Goal: Task Accomplishment & Management: Complete application form

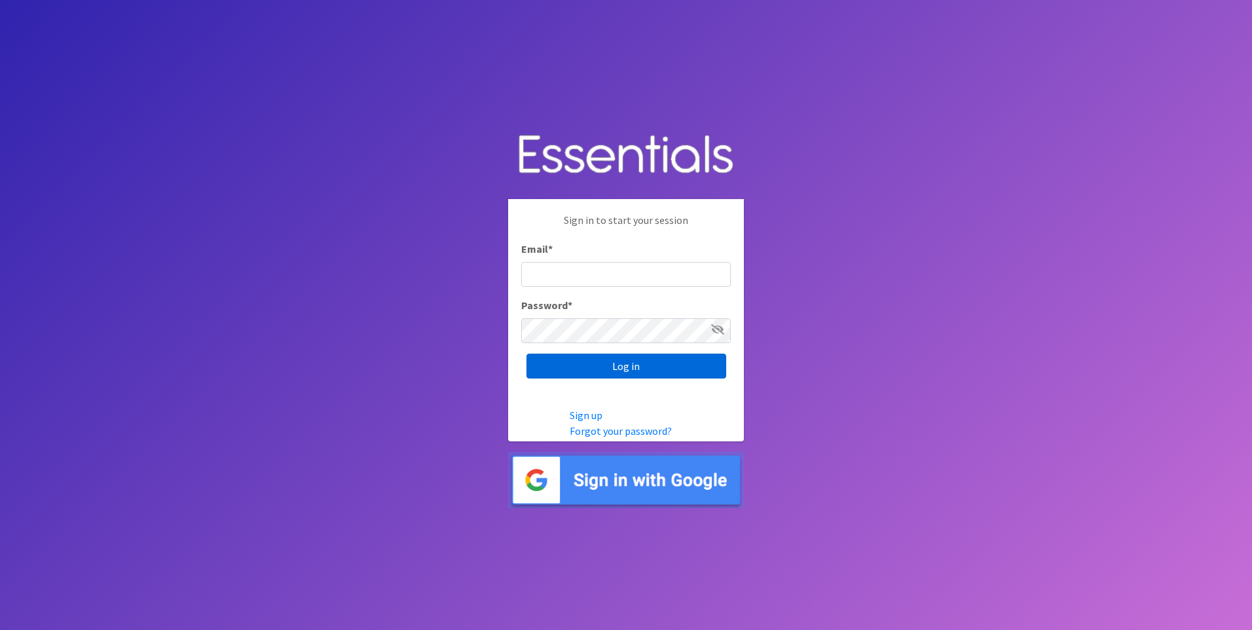
type input "kara@localpropertybuzz.com"
click at [630, 367] on input "Log in" at bounding box center [627, 366] width 200 height 25
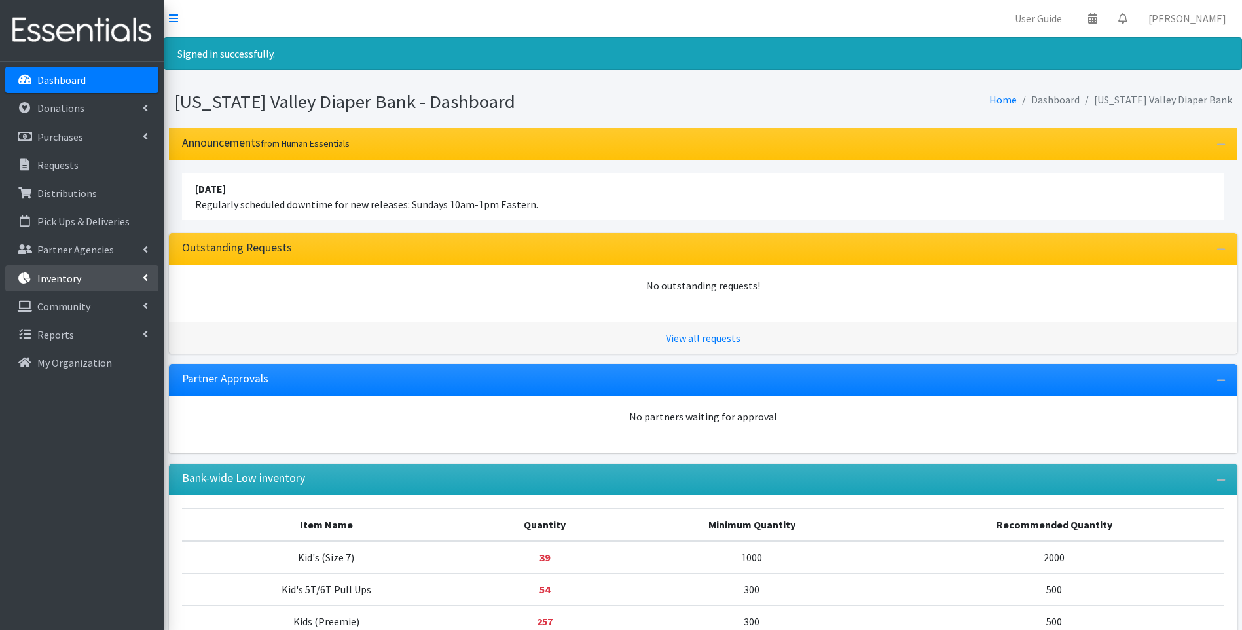
click at [71, 272] on p "Inventory" at bounding box center [59, 278] width 44 height 13
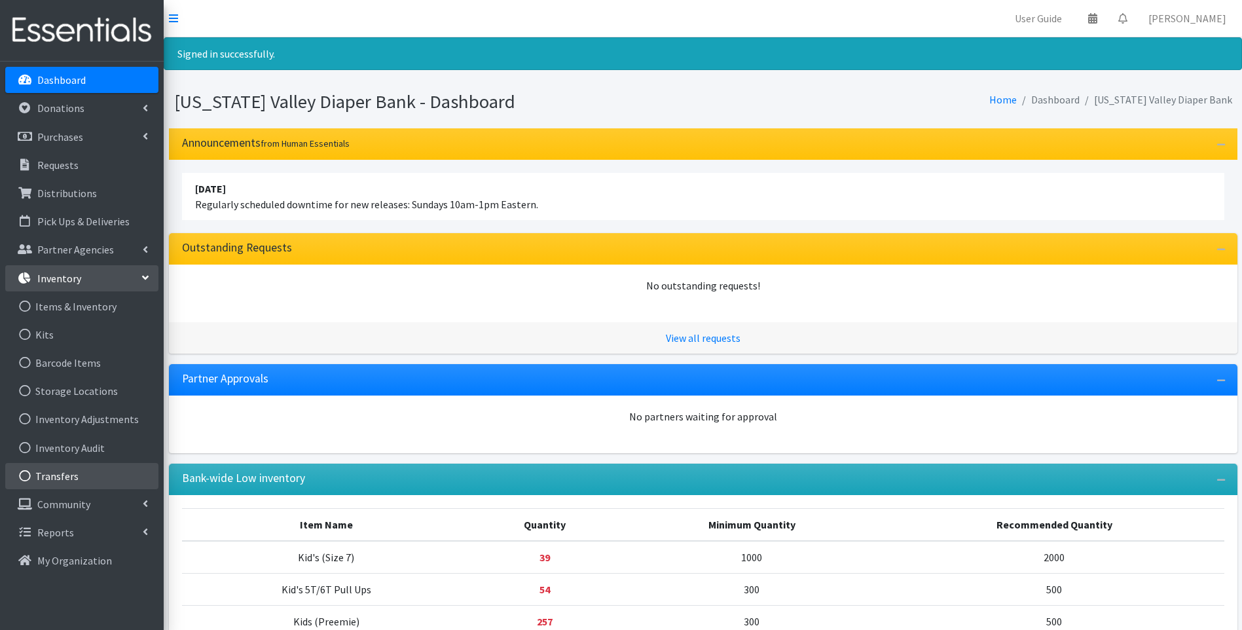
click at [87, 481] on link "Transfers" at bounding box center [81, 476] width 153 height 26
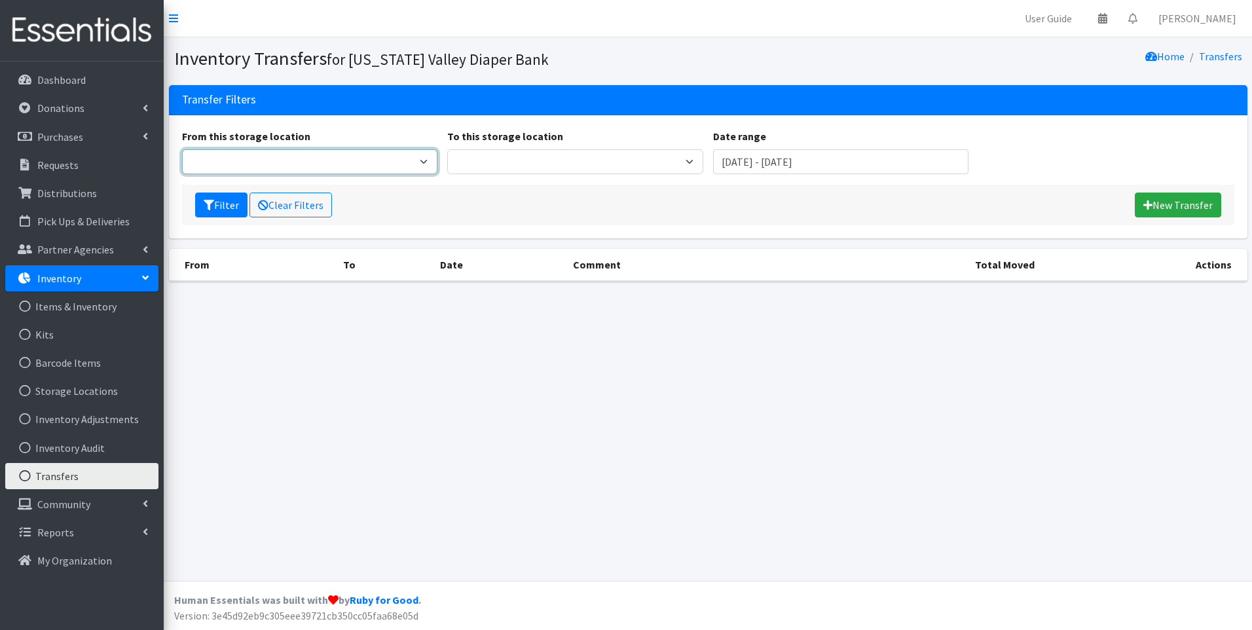
click at [424, 158] on select "From this storage location" at bounding box center [310, 161] width 256 height 25
click at [182, 149] on select "From this storage location" at bounding box center [310, 161] width 256 height 25
click at [366, 162] on select "From this storage location" at bounding box center [310, 161] width 256 height 25
click at [182, 149] on select "From this storage location" at bounding box center [310, 161] width 256 height 25
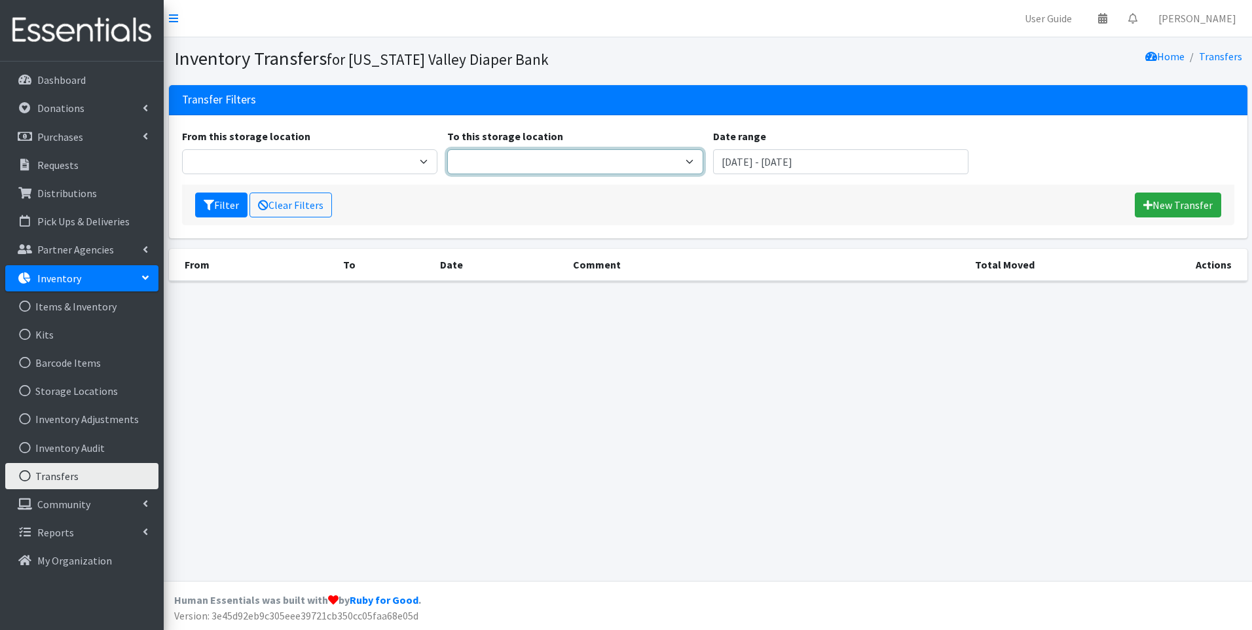
click at [550, 158] on select "To this storage location" at bounding box center [575, 161] width 256 height 25
click at [1194, 206] on link "New Transfer" at bounding box center [1178, 205] width 86 height 25
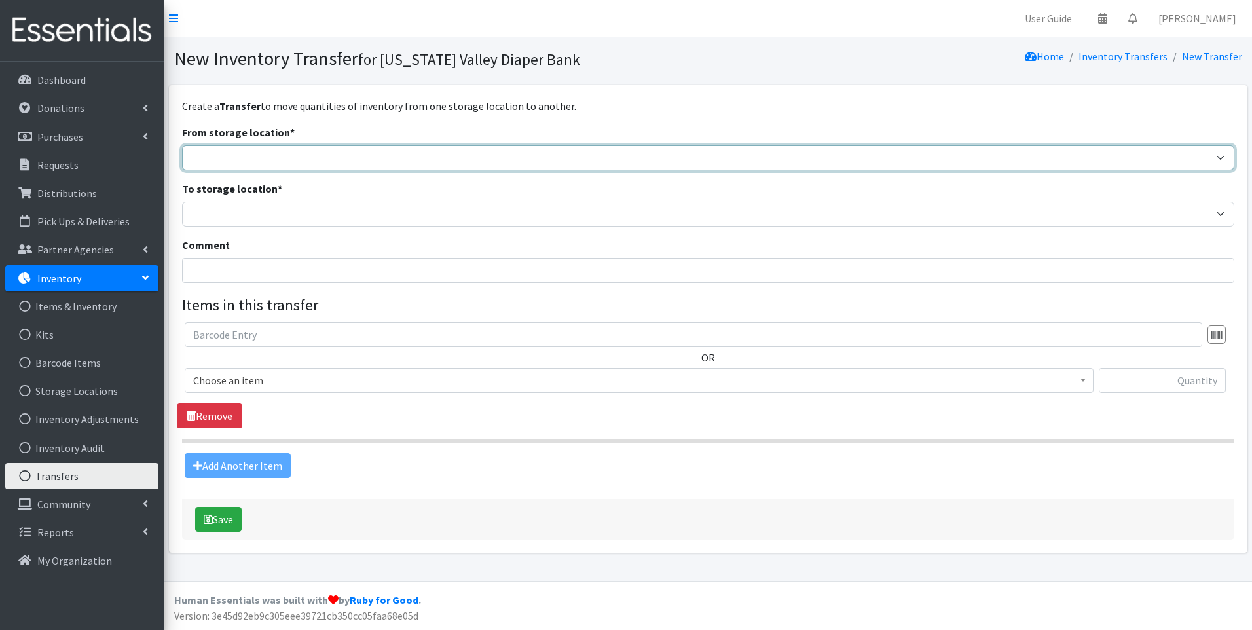
click at [314, 151] on select "Tennessee Valley Diaper Bank The Community Foundation Warehouse" at bounding box center [708, 157] width 1053 height 25
select select "479"
click at [182, 145] on select "Tennessee Valley Diaper Bank The Community Foundation Warehouse" at bounding box center [708, 157] width 1053 height 25
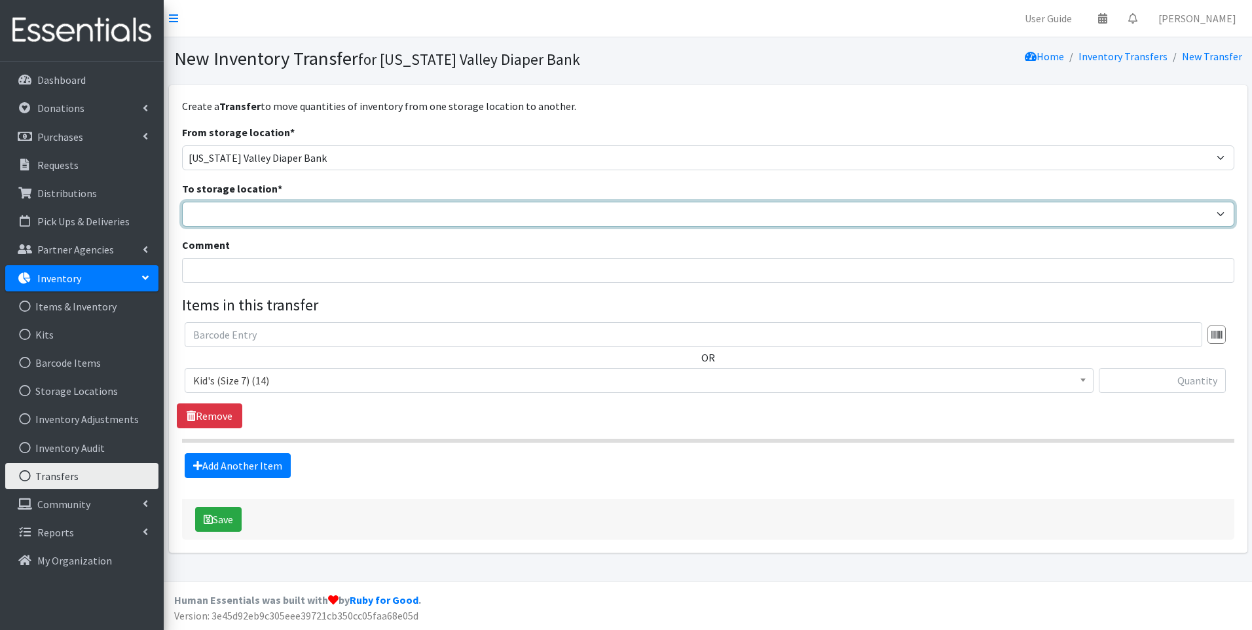
click at [307, 211] on select "Tennessee Valley Diaper Bank The Community Foundation Warehouse" at bounding box center [708, 214] width 1053 height 25
select select "477"
click at [182, 202] on select "Tennessee Valley Diaper Bank The Community Foundation Warehouse" at bounding box center [708, 214] width 1053 height 25
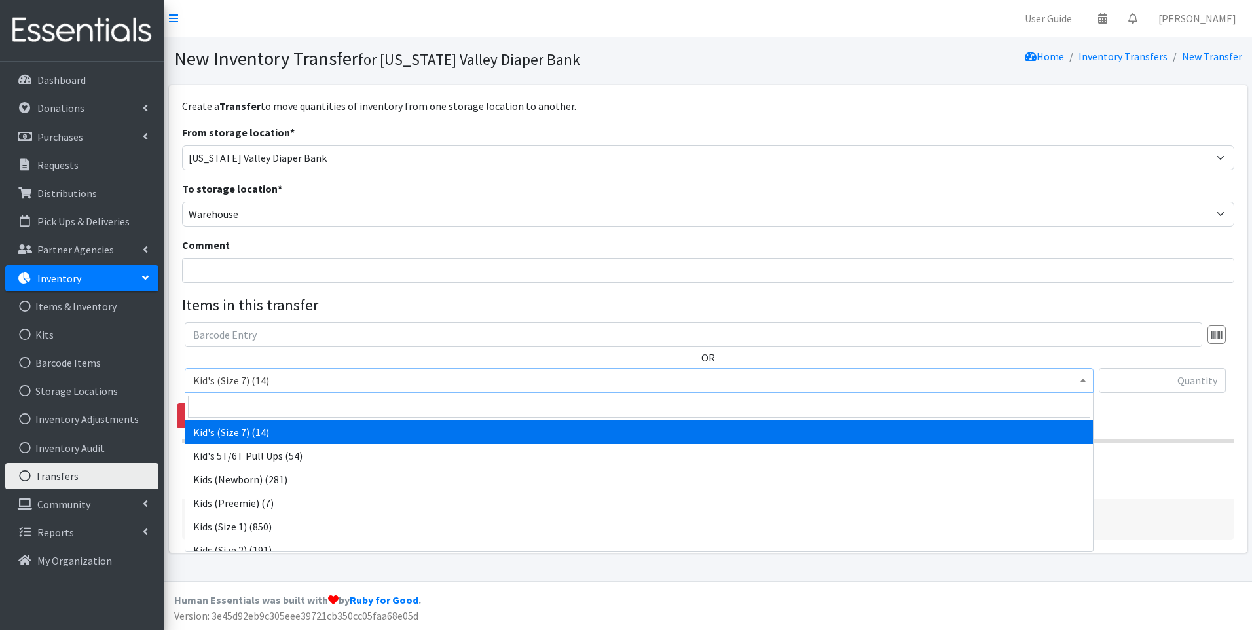
click at [422, 382] on span "Kid's (Size 7) (14)" at bounding box center [639, 380] width 892 height 18
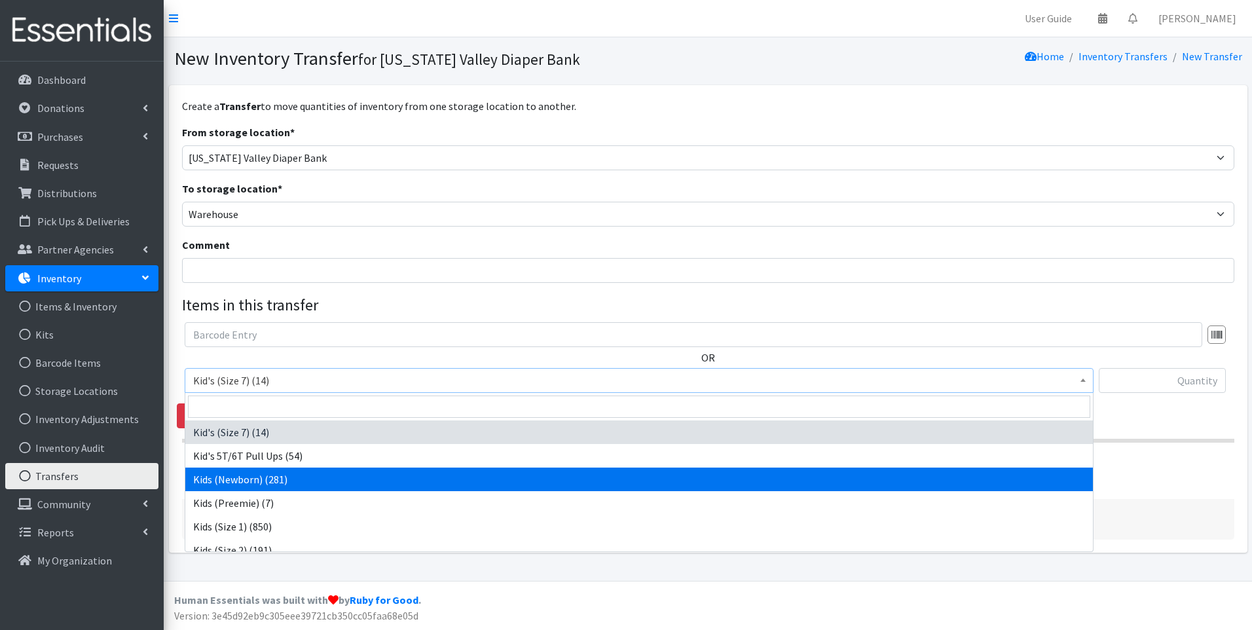
select select "13179"
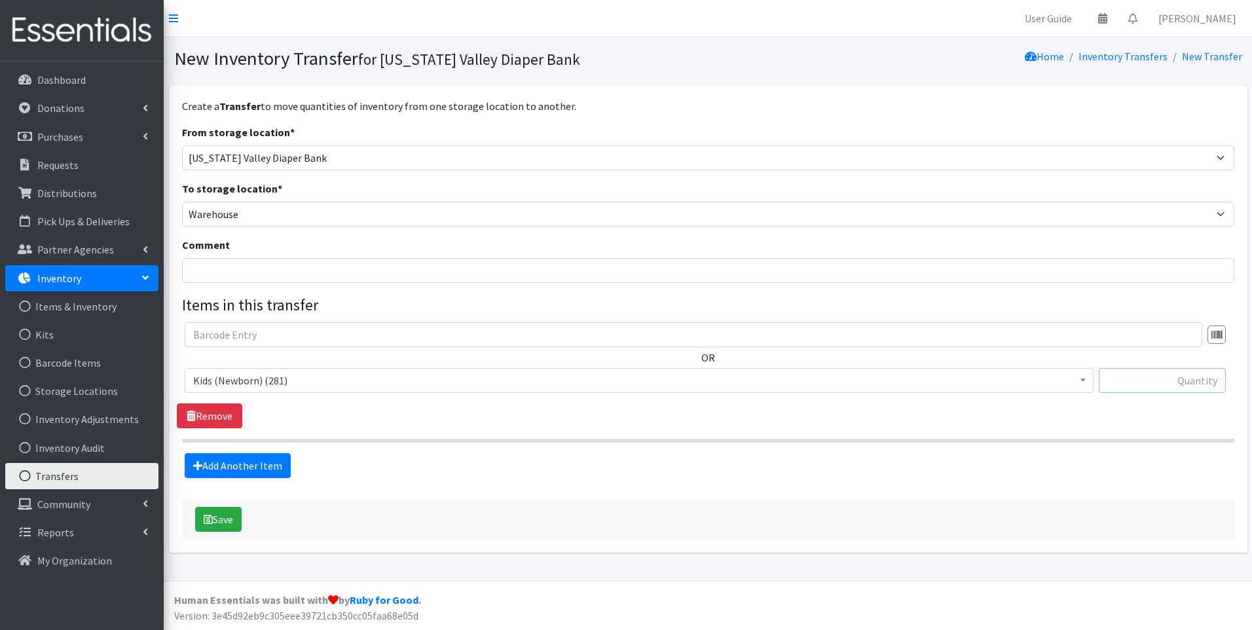
click at [1141, 378] on input "text" at bounding box center [1162, 380] width 127 height 25
type input "281"
click at [241, 470] on link "Add Another Item" at bounding box center [238, 465] width 106 height 25
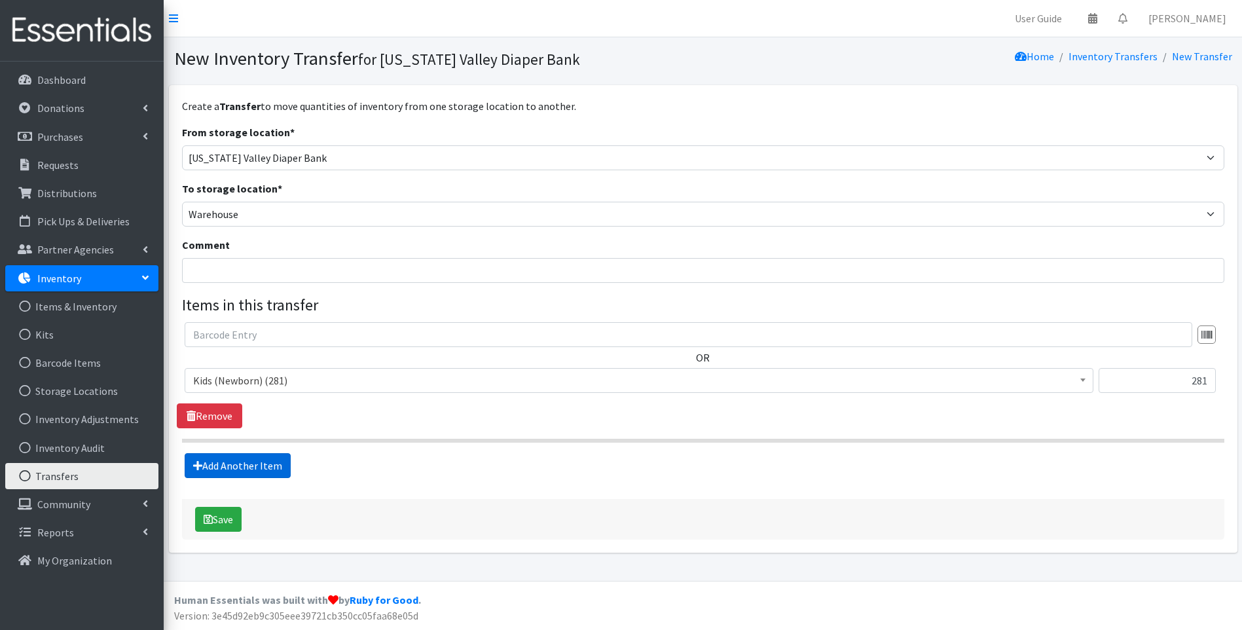
scroll to position [113, 0]
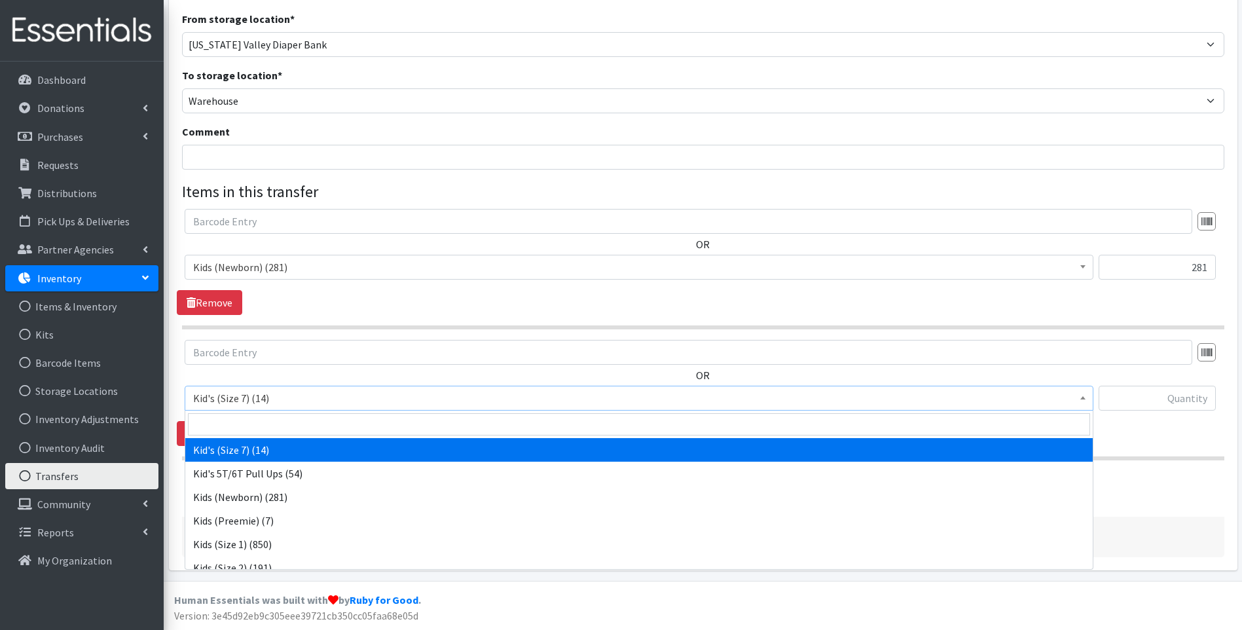
click at [405, 398] on span "Kid's (Size 7) (14)" at bounding box center [639, 398] width 892 height 18
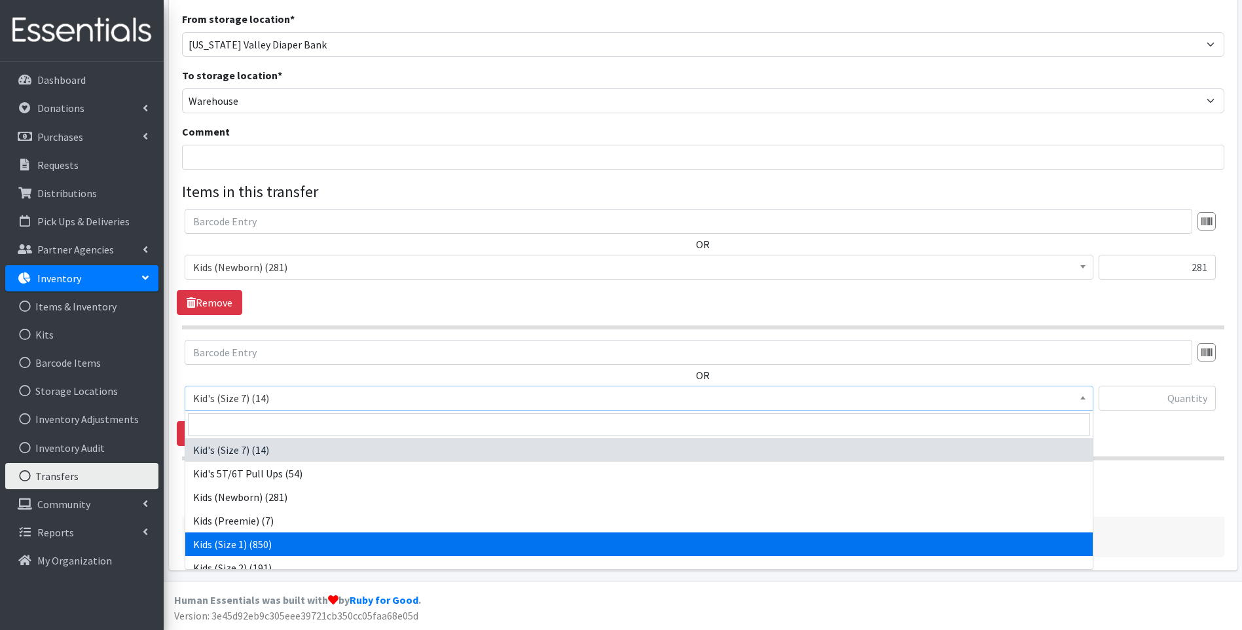
select select "13181"
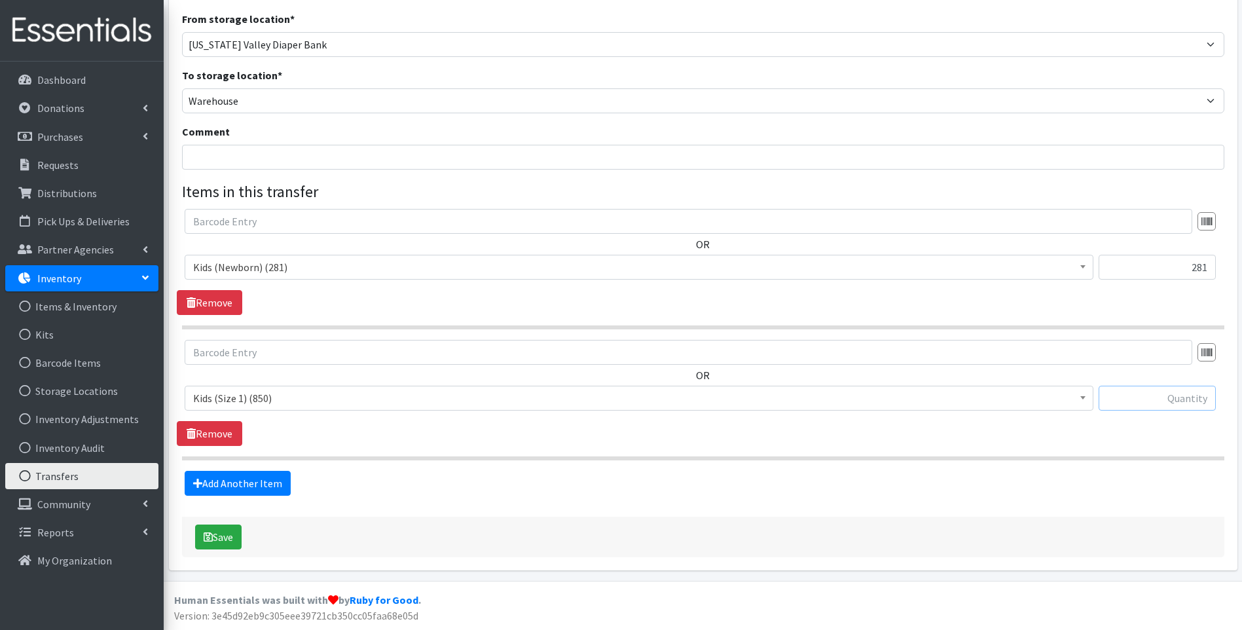
click at [1186, 396] on input "text" at bounding box center [1157, 398] width 117 height 25
type input "850"
click at [244, 487] on link "Add Another Item" at bounding box center [238, 483] width 106 height 25
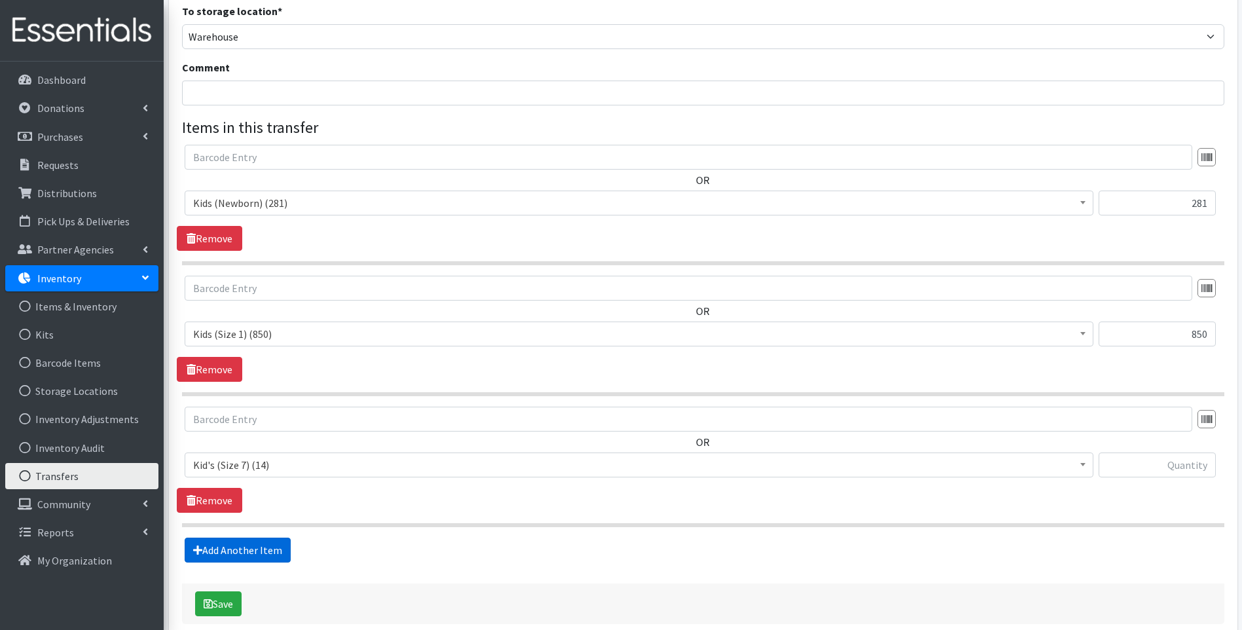
scroll to position [244, 0]
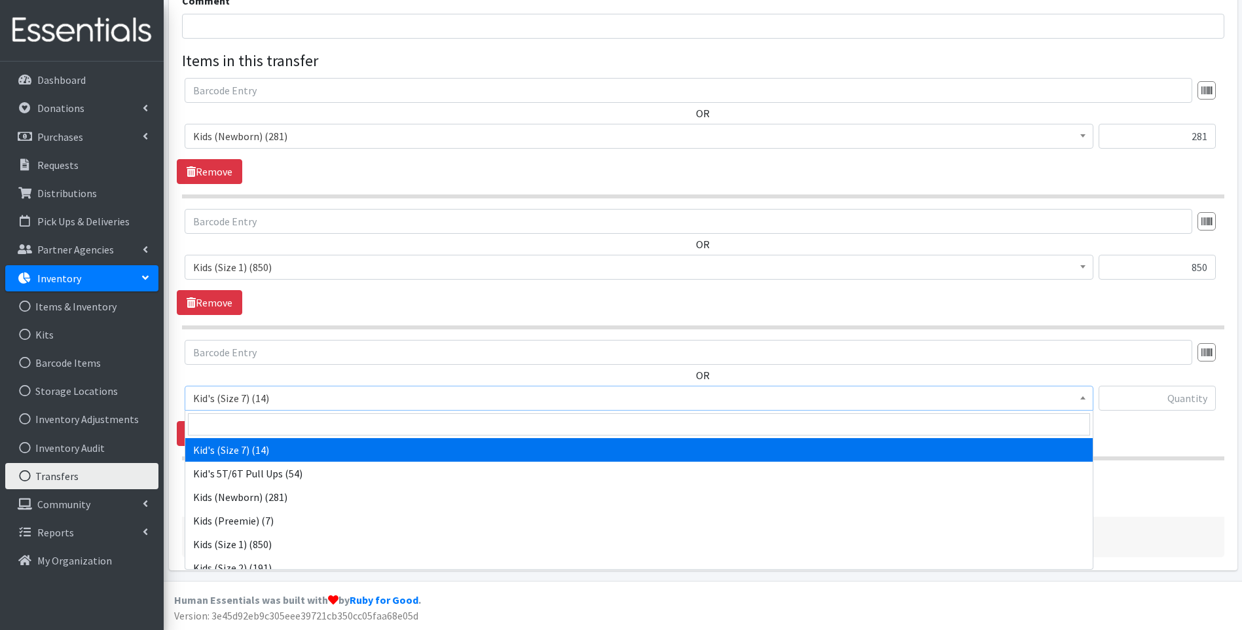
click at [312, 398] on span "Kid's (Size 7) (14)" at bounding box center [639, 398] width 892 height 18
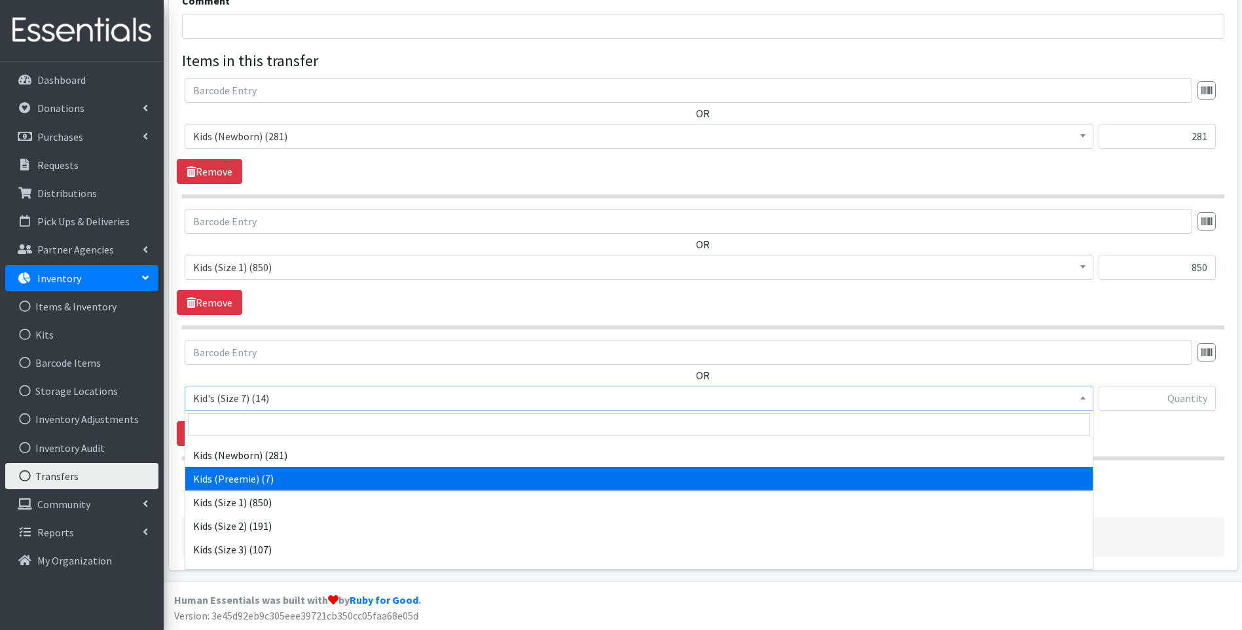
scroll to position [65, 0]
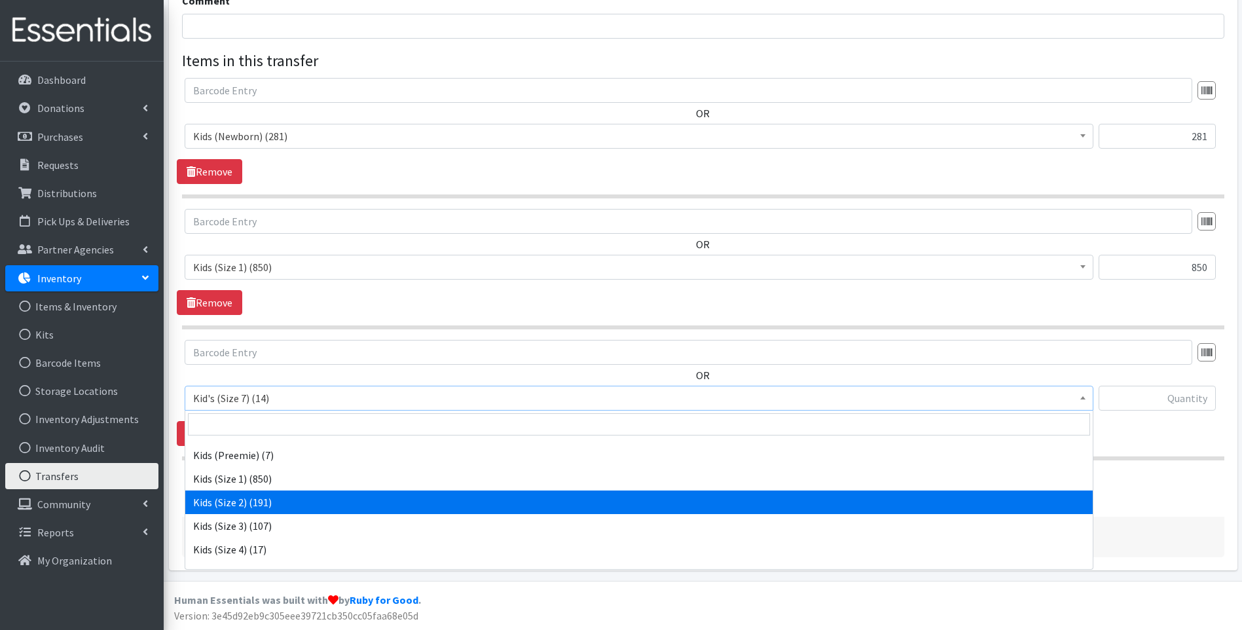
select select "13182"
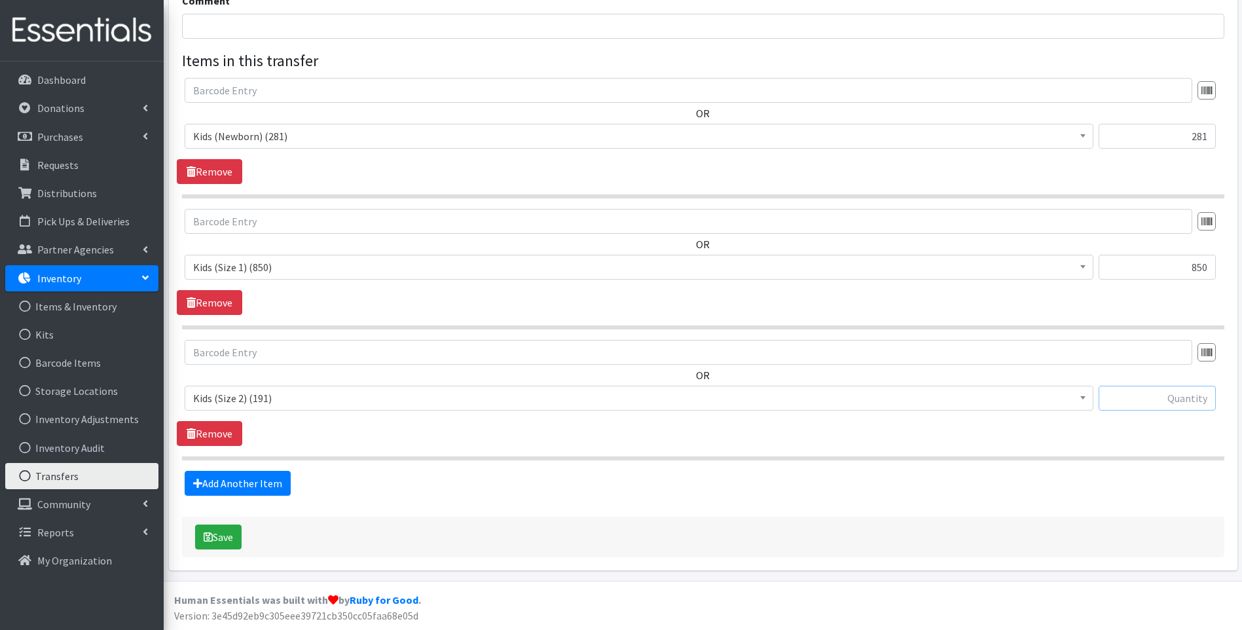
click at [1176, 404] on input "text" at bounding box center [1157, 398] width 117 height 25
click at [1179, 393] on input "text" at bounding box center [1157, 398] width 117 height 25
type input "175"
click at [278, 481] on link "Add Another Item" at bounding box center [238, 483] width 106 height 25
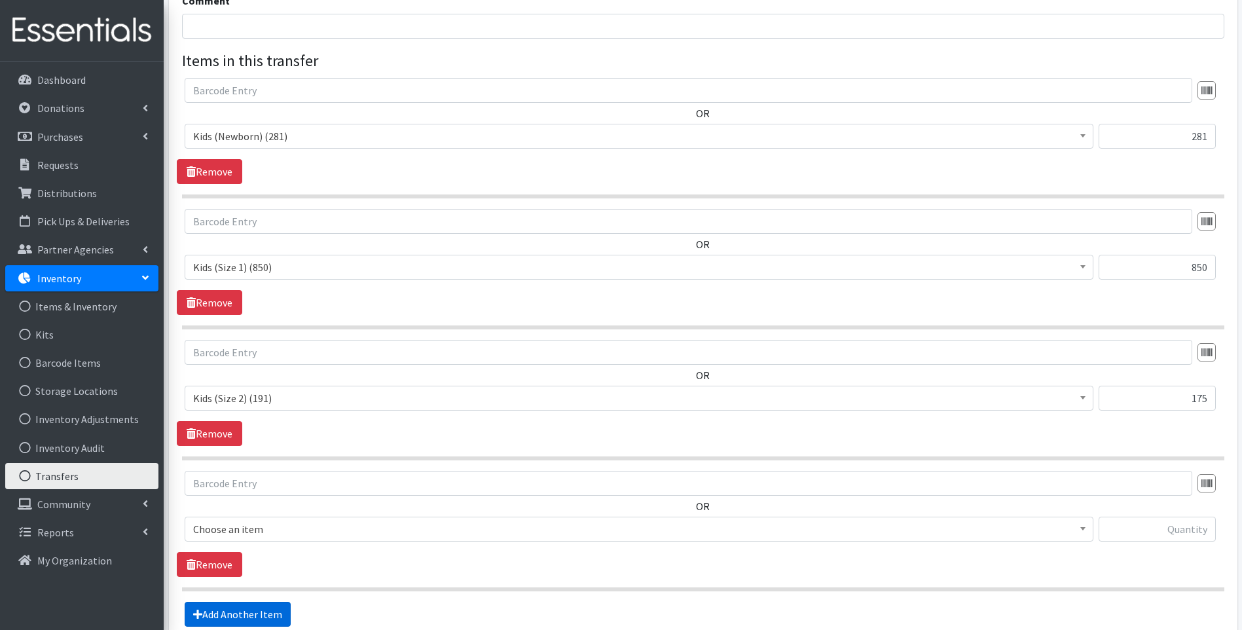
scroll to position [375, 0]
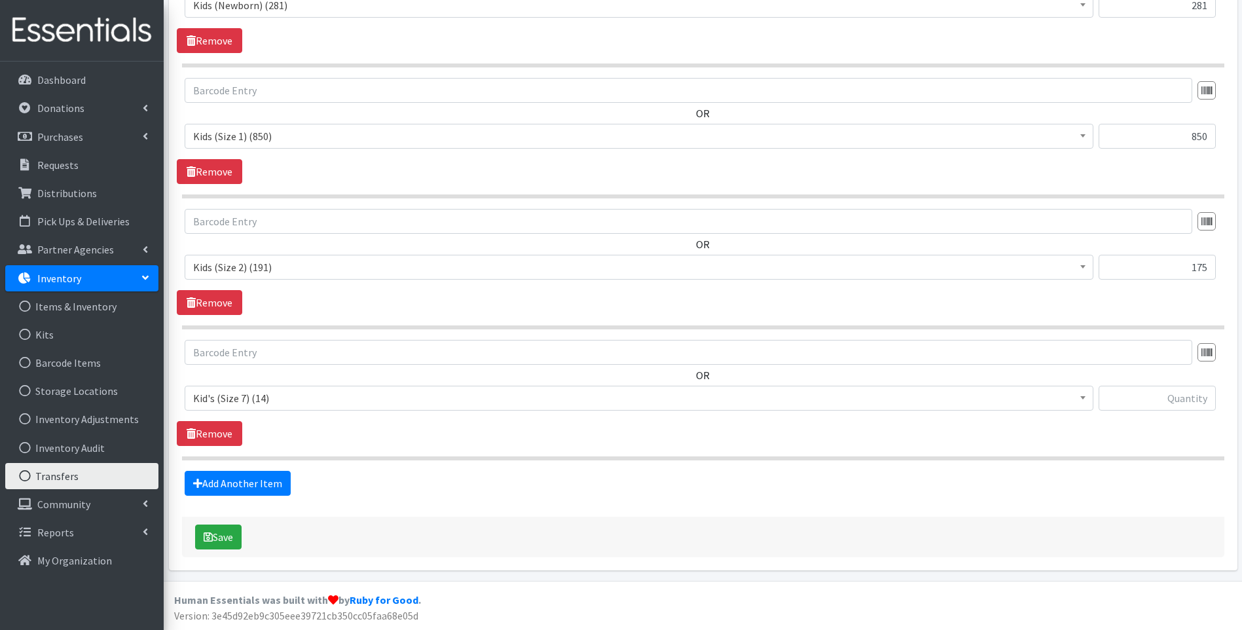
click at [538, 417] on span "Kid's (Size 7) (14) Kid's 5T/6T Pull Ups (54) Kids (Newborn) (281) Kids (Preemi…" at bounding box center [639, 403] width 909 height 35
click at [534, 415] on span "Kid's (Size 7) (14) Kid's 5T/6T Pull Ups (54) Kids (Newborn) (281) Kids (Preemi…" at bounding box center [639, 403] width 909 height 35
click at [538, 403] on span "Kid's (Size 7) (14)" at bounding box center [639, 398] width 892 height 18
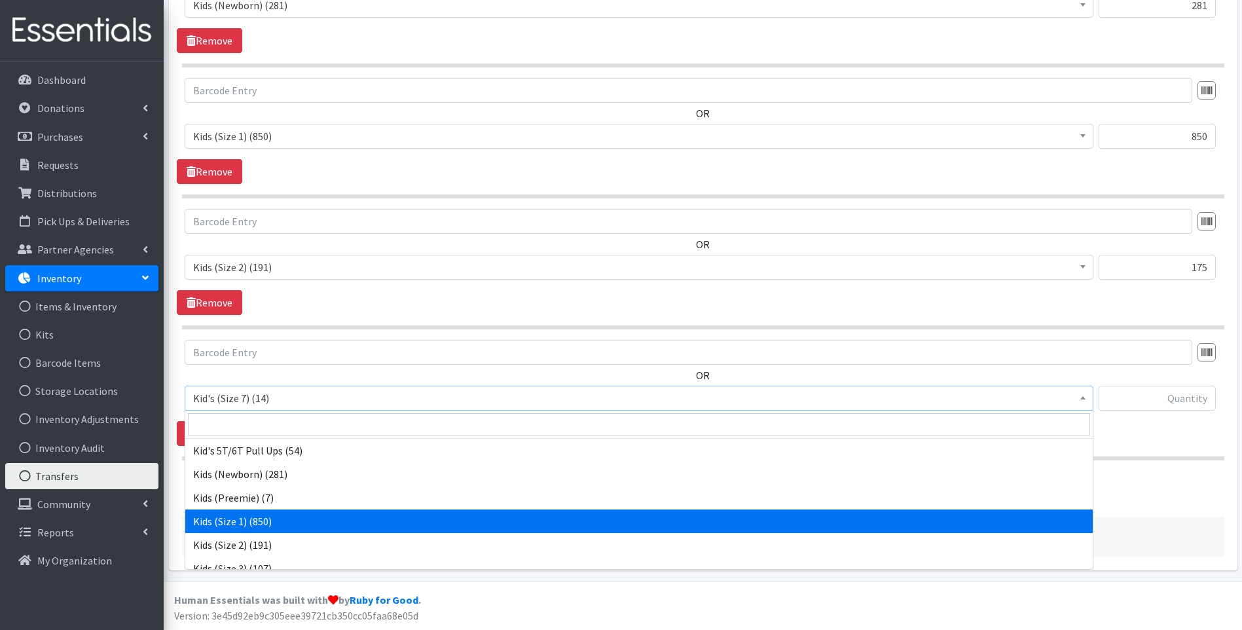
scroll to position [0, 0]
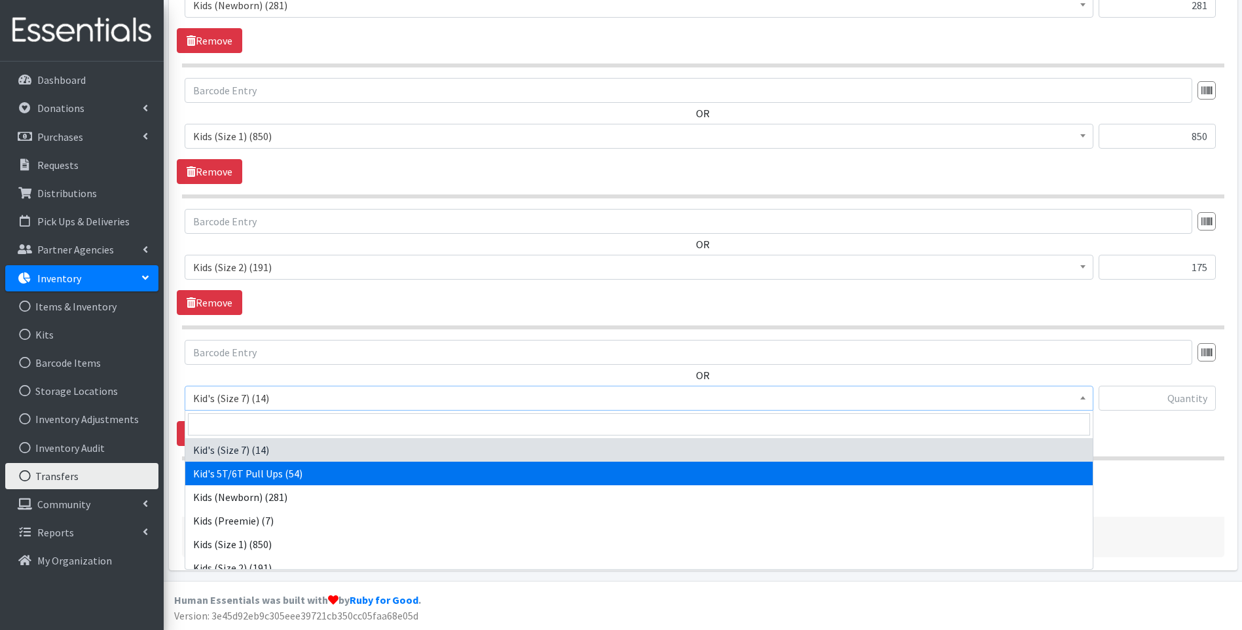
select select "13846"
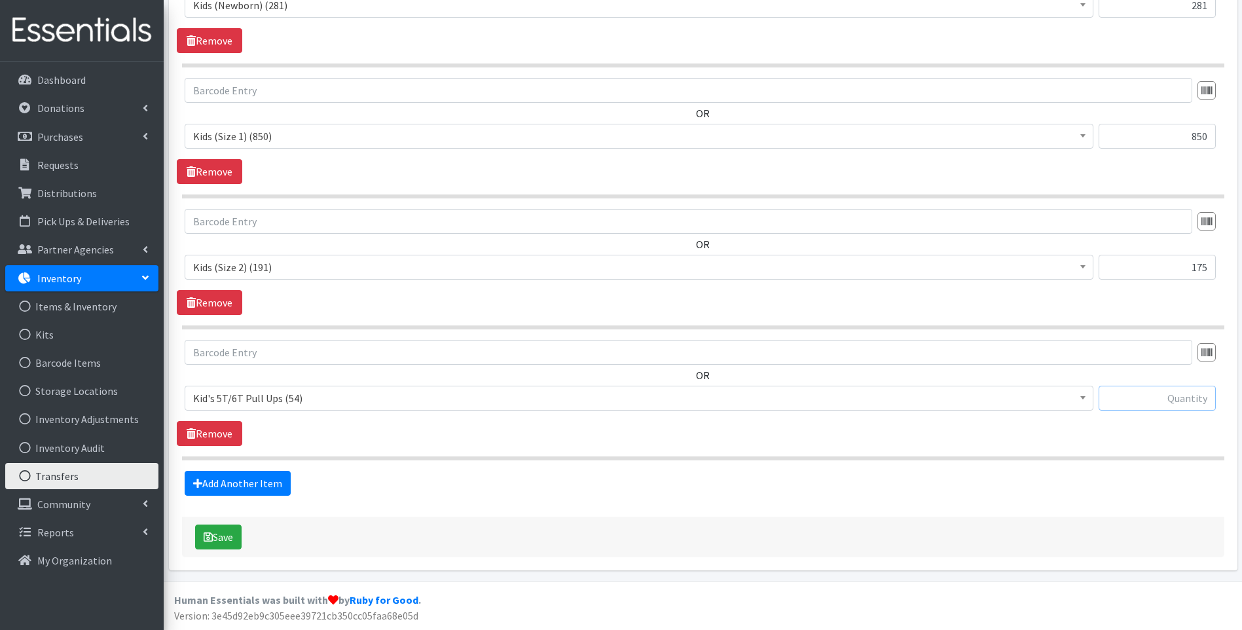
click at [1145, 401] on input "text" at bounding box center [1157, 398] width 117 height 25
type input "30"
click at [226, 537] on button "Save" at bounding box center [218, 537] width 47 height 25
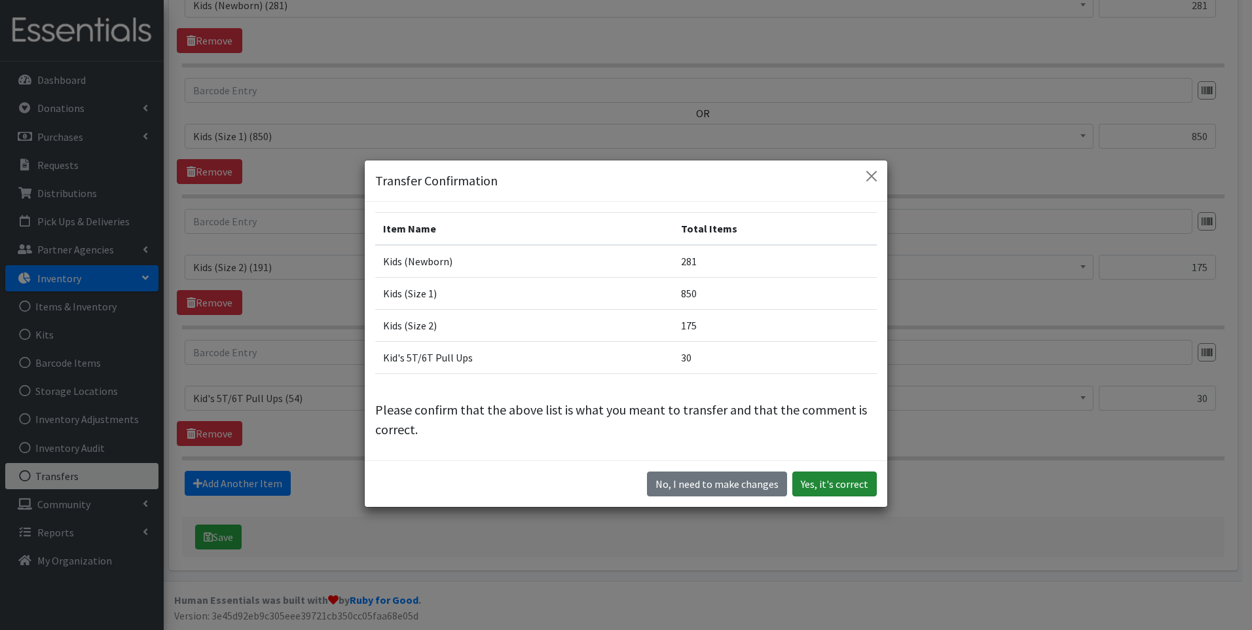
click at [832, 479] on button "Yes, it's correct" at bounding box center [834, 484] width 84 height 25
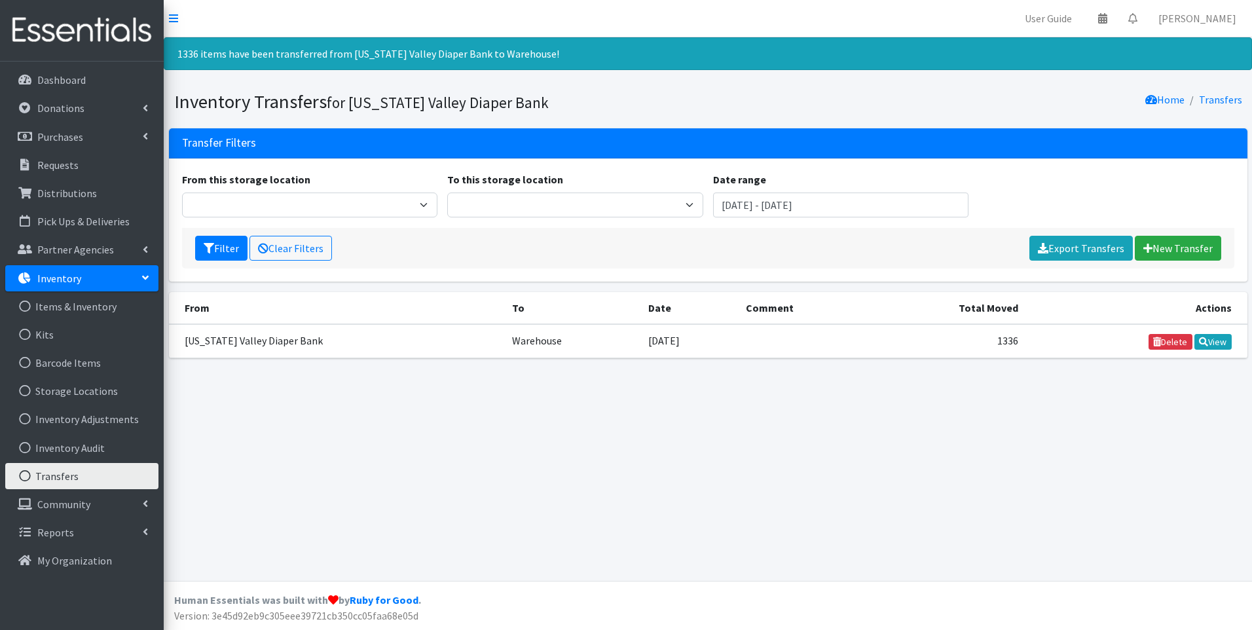
click at [73, 276] on p "Inventory" at bounding box center [59, 278] width 44 height 13
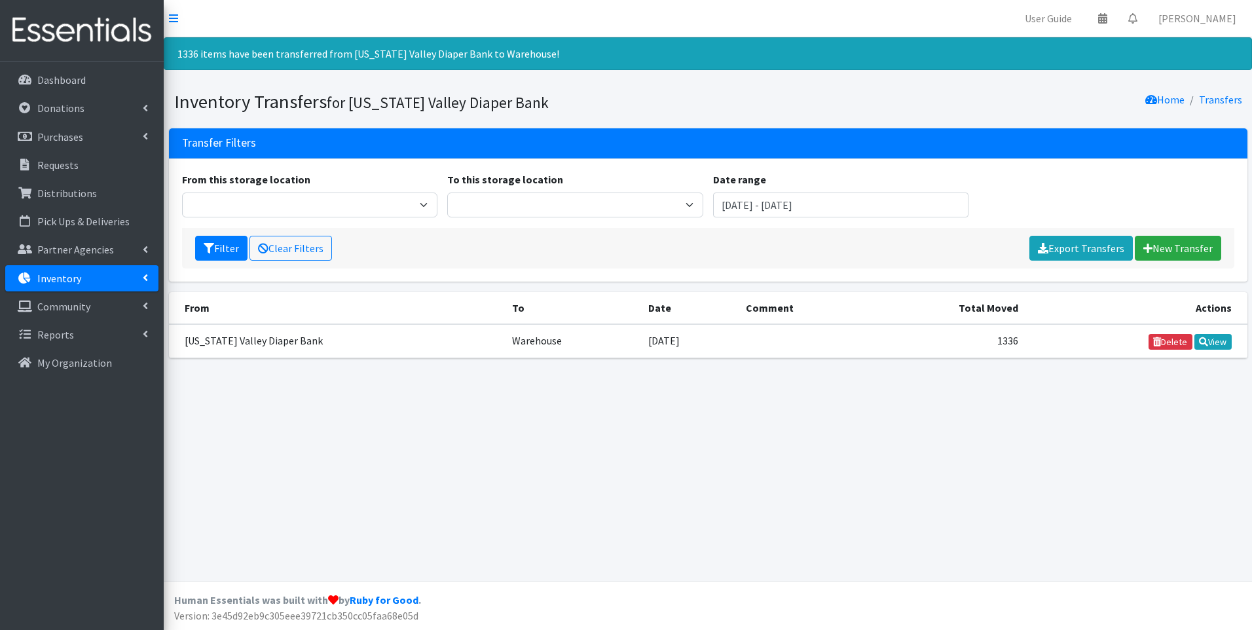
click at [73, 276] on p "Inventory" at bounding box center [59, 278] width 44 height 13
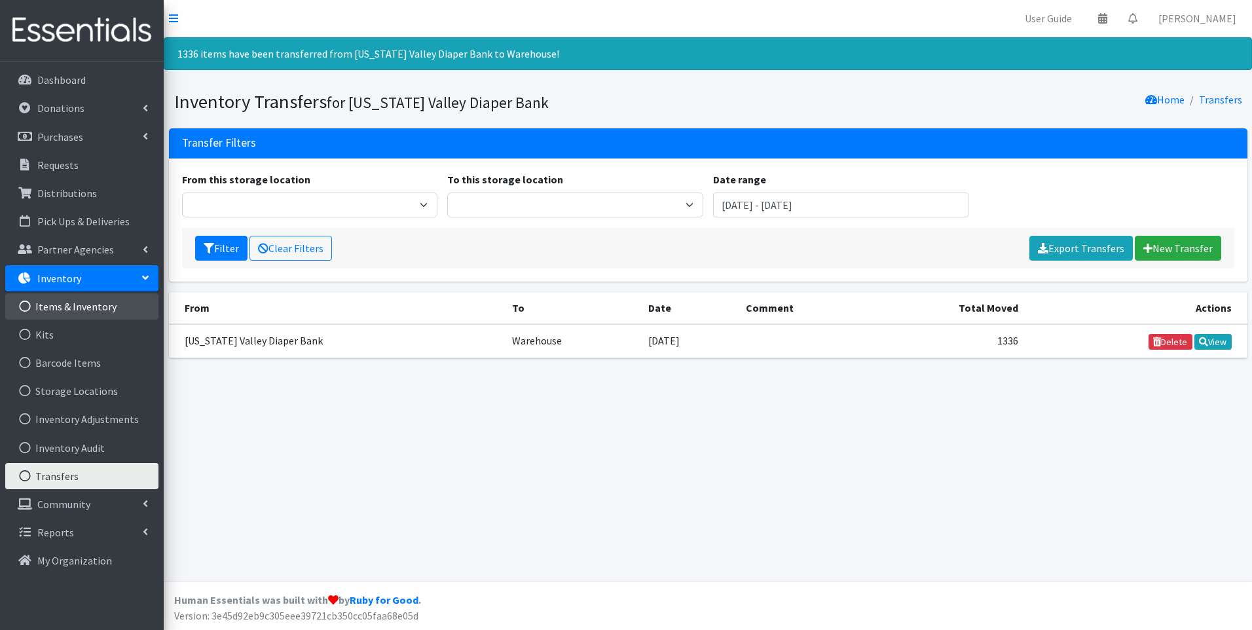
click at [74, 303] on link "Items & Inventory" at bounding box center [81, 306] width 153 height 26
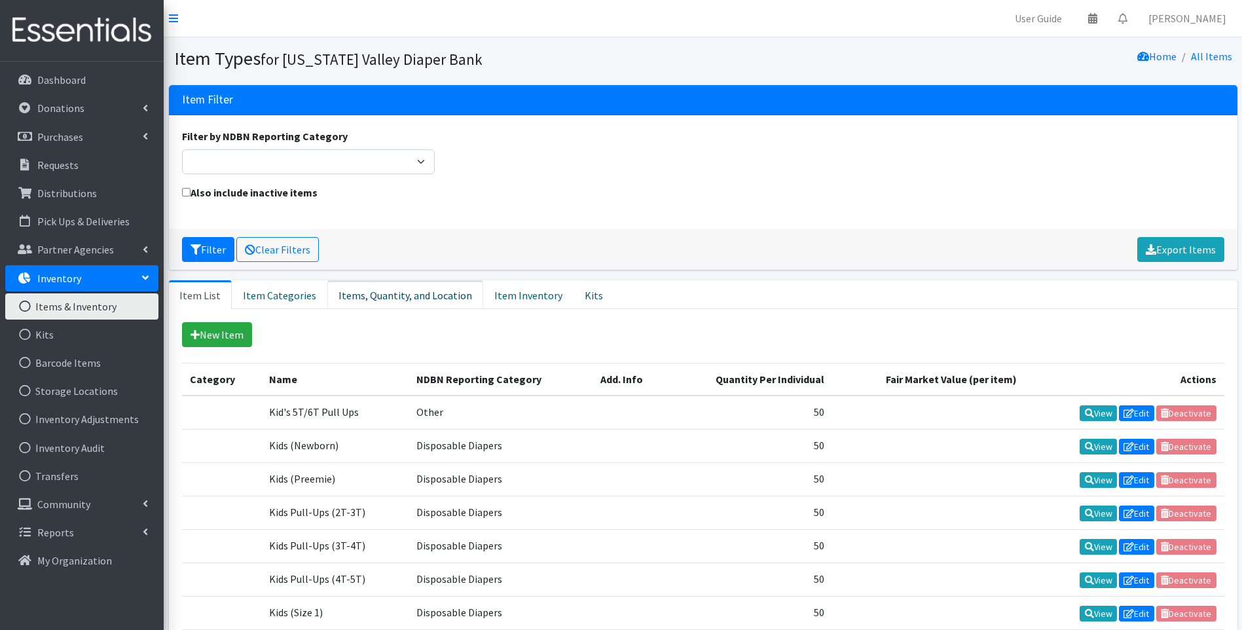
click at [416, 296] on link "Items, Quantity, and Location" at bounding box center [405, 294] width 156 height 29
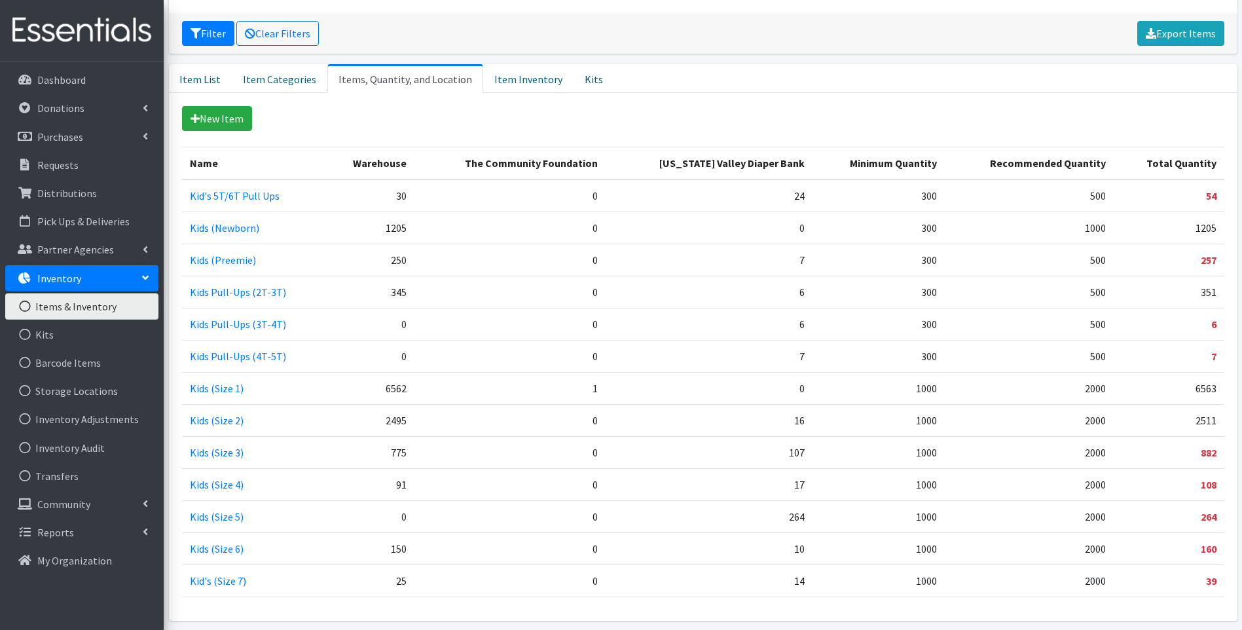
scroll to position [262, 0]
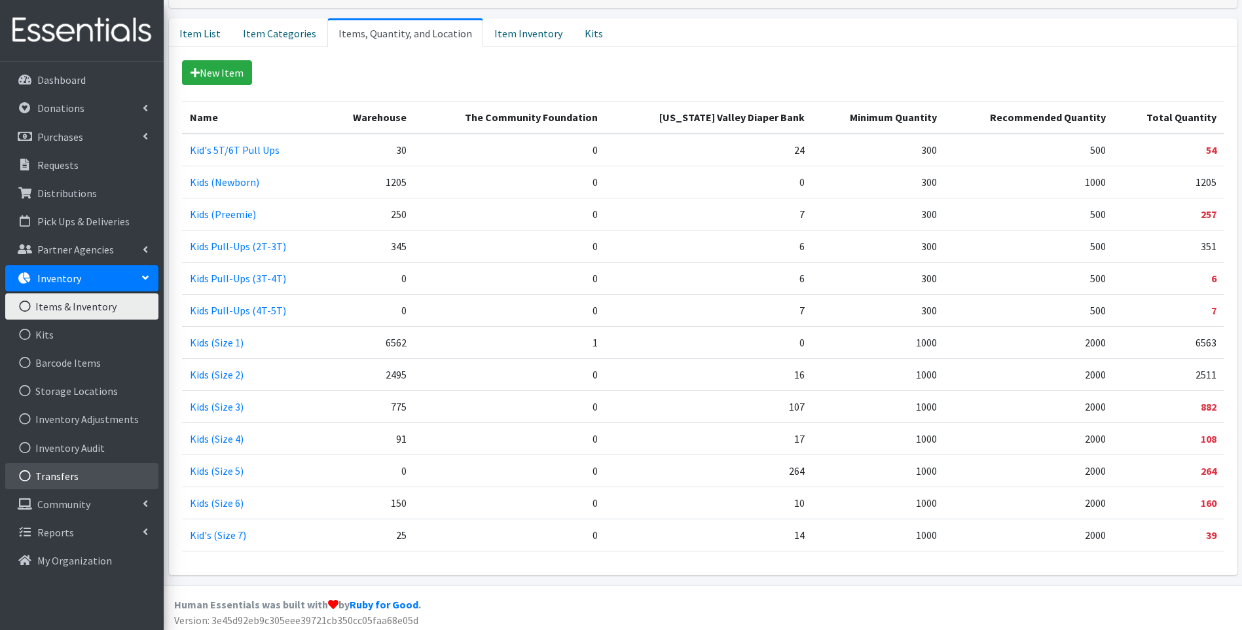
click at [68, 479] on link "Transfers" at bounding box center [81, 476] width 153 height 26
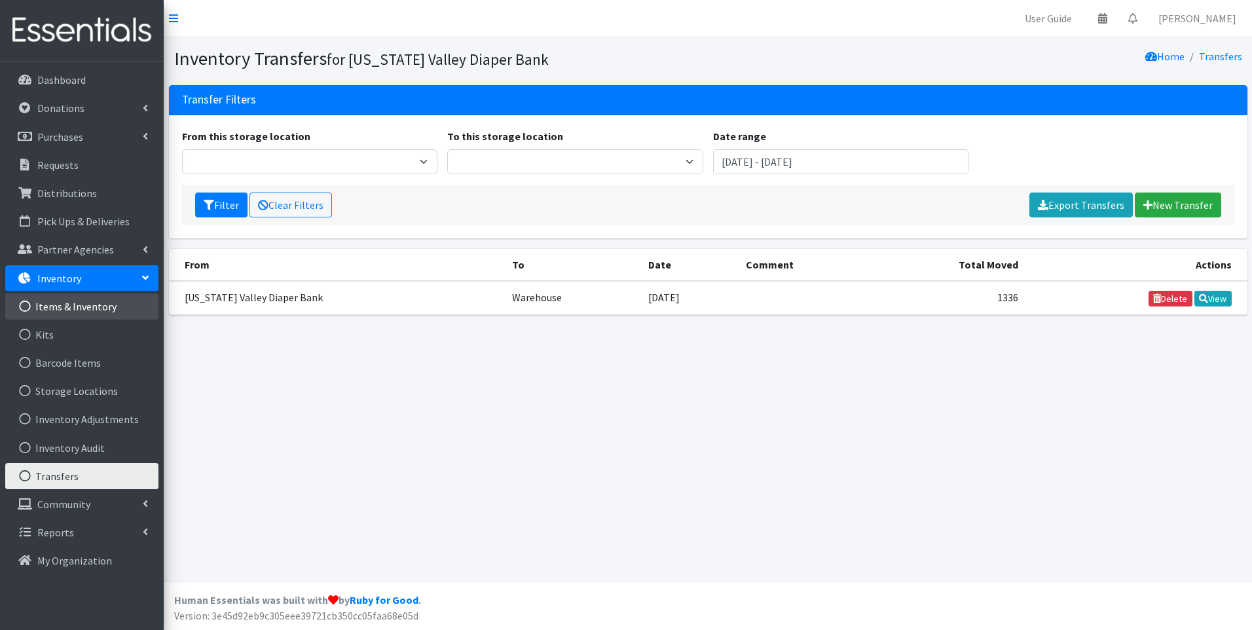
click at [84, 303] on link "Items & Inventory" at bounding box center [81, 306] width 153 height 26
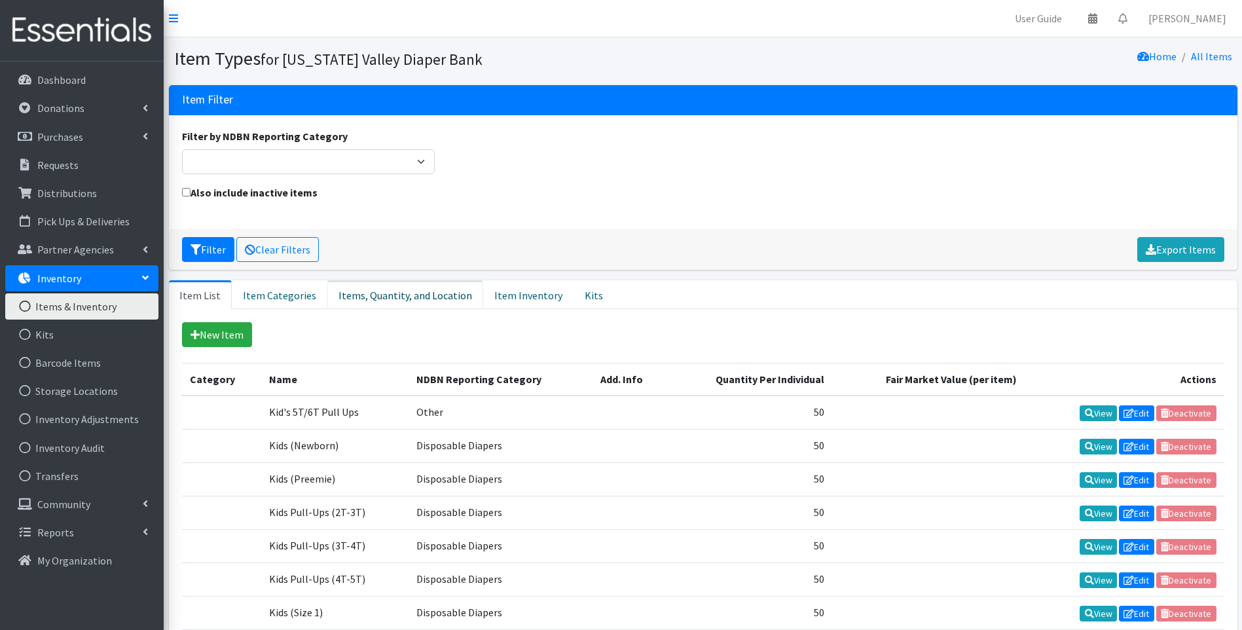
click at [394, 298] on link "Items, Quantity, and Location" at bounding box center [405, 294] width 156 height 29
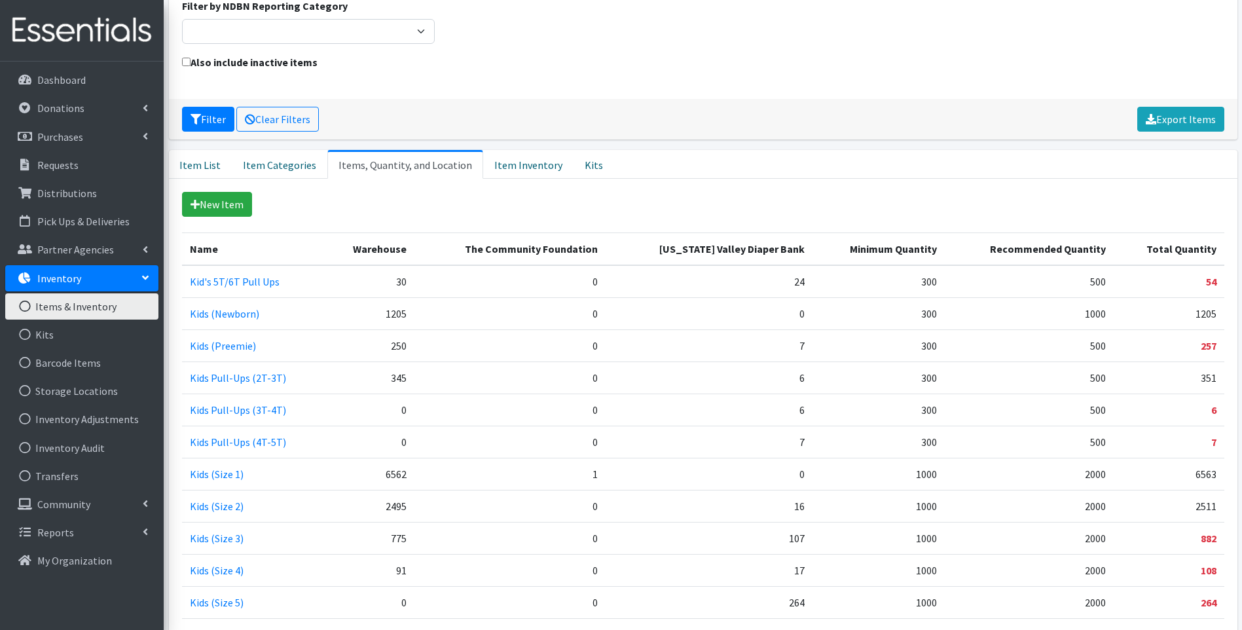
scroll to position [131, 0]
click at [58, 478] on link "Transfers" at bounding box center [81, 476] width 153 height 26
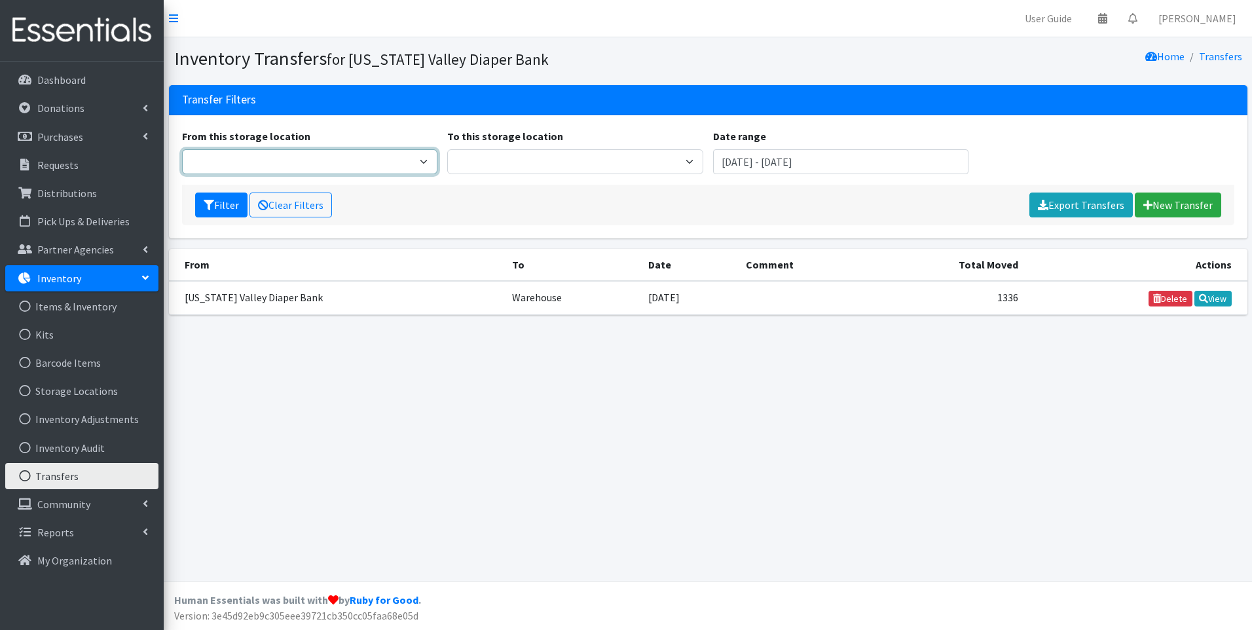
click at [422, 157] on select "[US_STATE] Valley Diaper Bank" at bounding box center [310, 161] width 256 height 25
click at [1172, 201] on link "New Transfer" at bounding box center [1178, 205] width 86 height 25
click at [195, 299] on td "[US_STATE] Valley Diaper Bank" at bounding box center [337, 298] width 336 height 34
click at [1183, 198] on link "New Transfer" at bounding box center [1178, 205] width 86 height 25
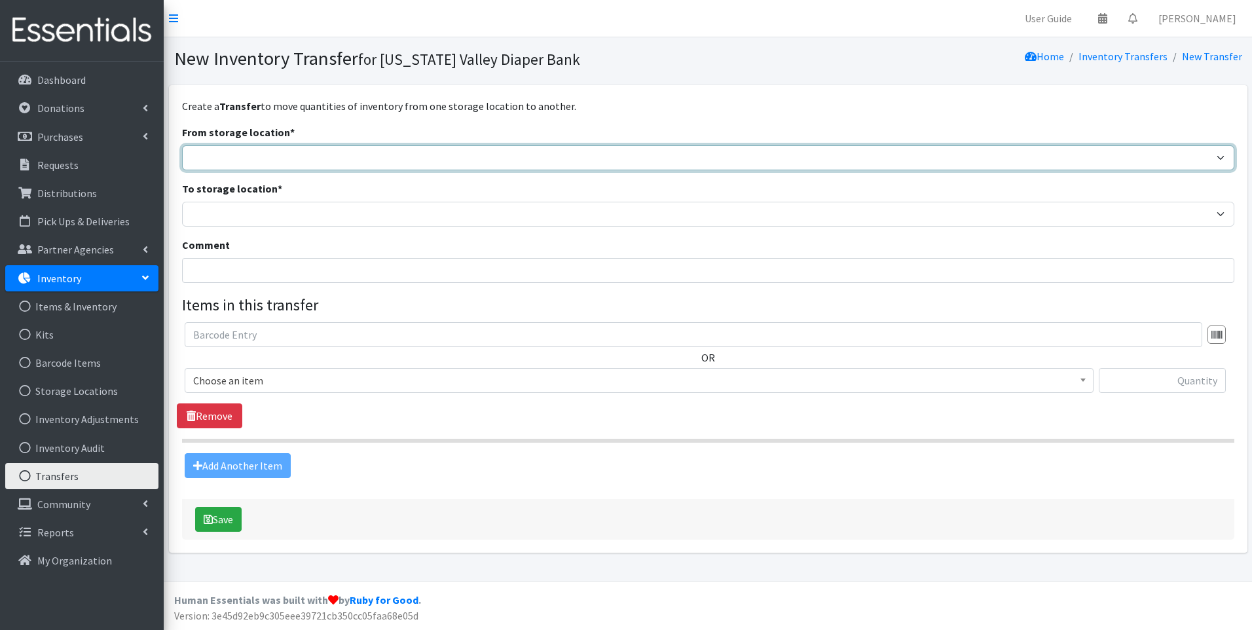
click at [370, 162] on select "[US_STATE] Valley Diaper Bank The Community Foundation Warehouse" at bounding box center [708, 157] width 1053 height 25
select select "479"
click at [182, 145] on select "[US_STATE] Valley Diaper Bank The Community Foundation Warehouse" at bounding box center [708, 157] width 1053 height 25
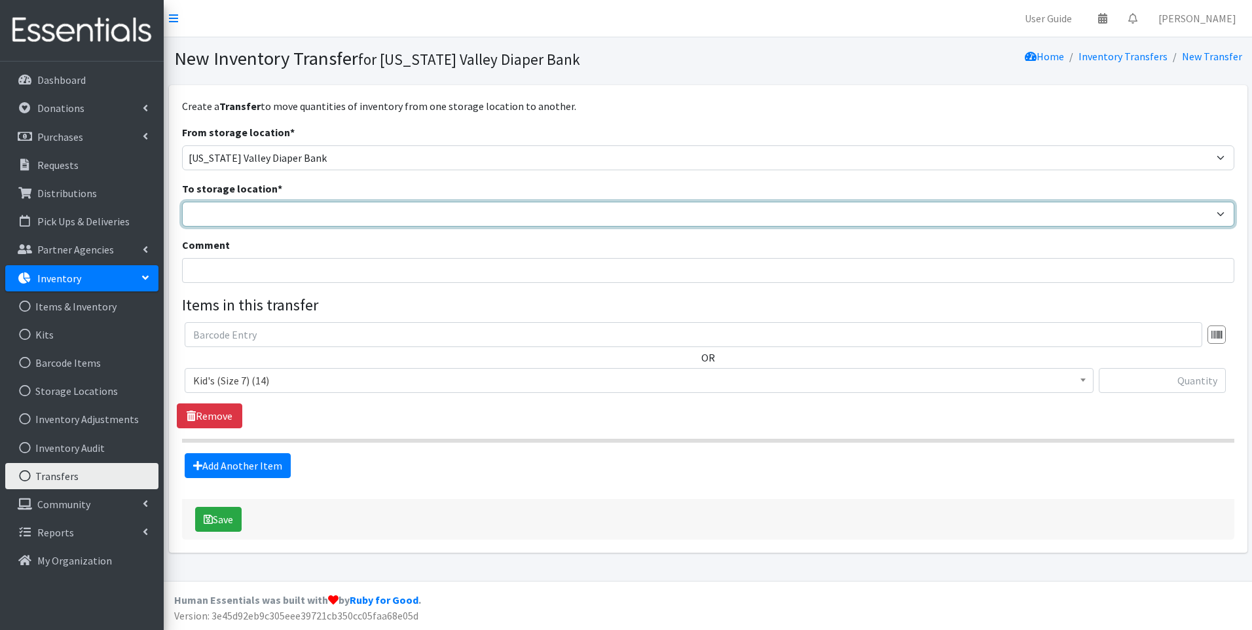
click at [332, 211] on select "Tennessee Valley Diaper Bank The Community Foundation Warehouse" at bounding box center [708, 214] width 1053 height 25
select select "477"
click at [182, 202] on select "Tennessee Valley Diaper Bank The Community Foundation Warehouse" at bounding box center [708, 214] width 1053 height 25
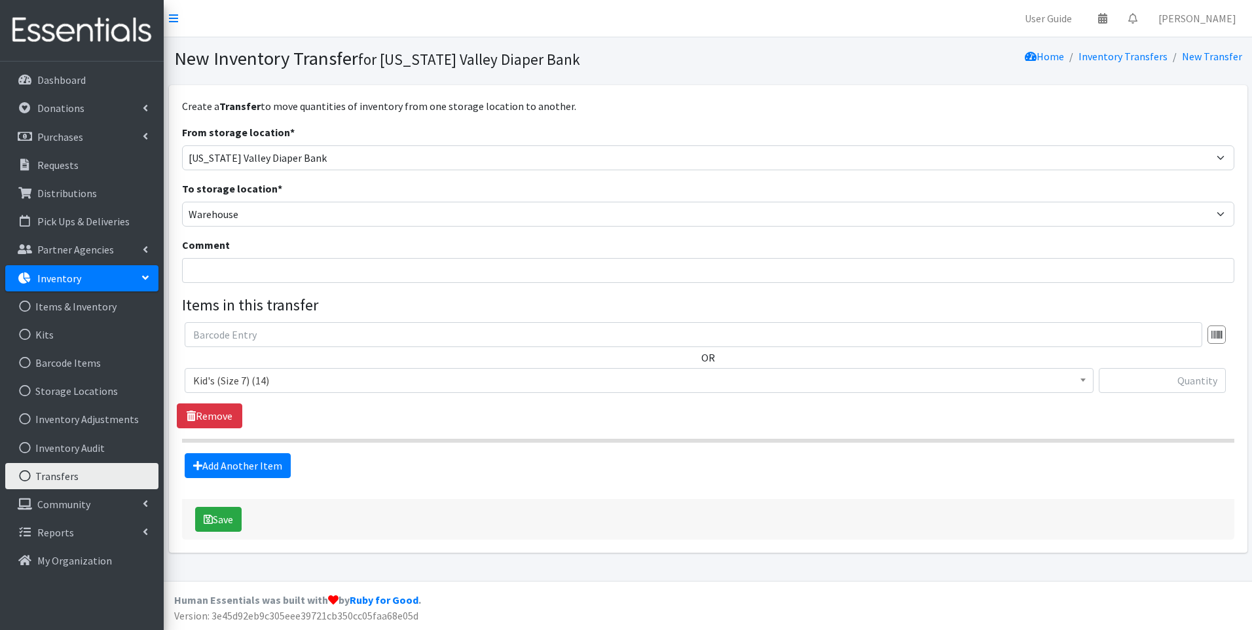
click at [357, 383] on span "Kid's (Size 7) (14)" at bounding box center [639, 380] width 892 height 18
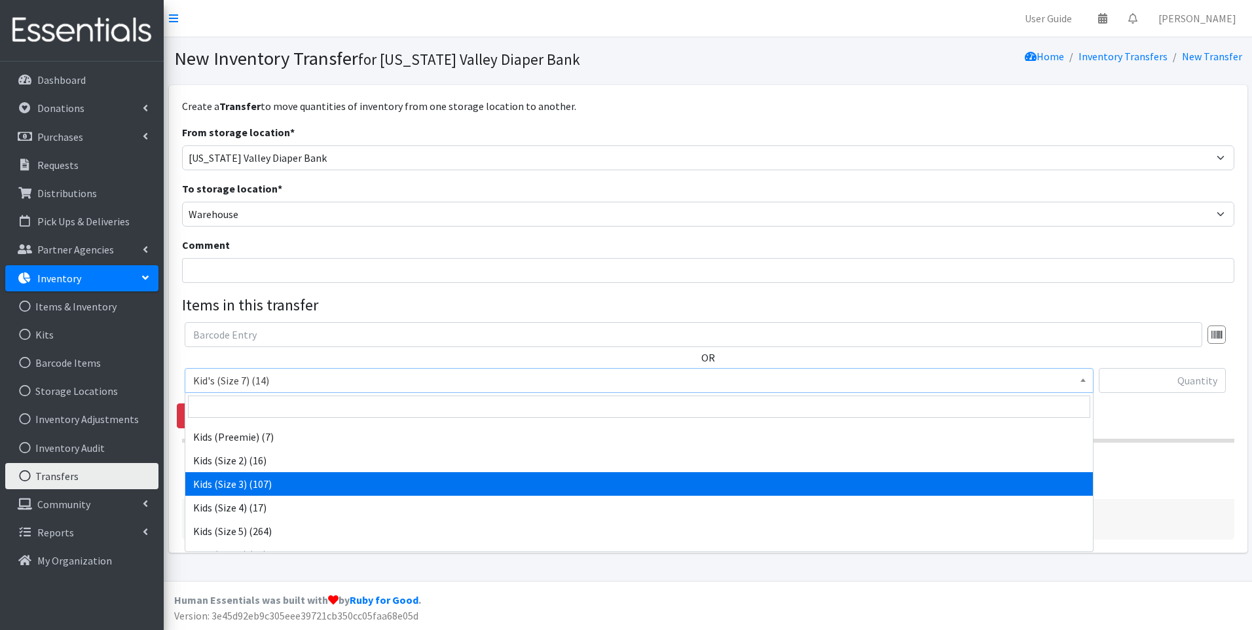
scroll to position [65, 0]
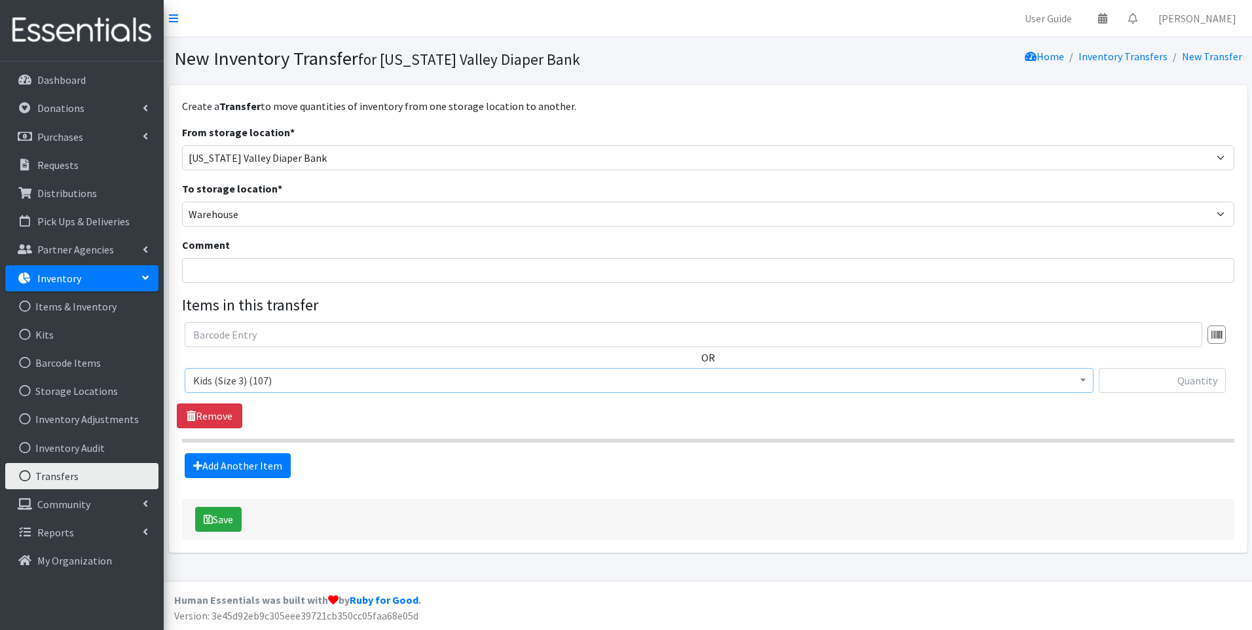
select select "13178"
click at [1138, 377] on input "text" at bounding box center [1162, 380] width 127 height 25
type input "100"
click at [231, 515] on button "Save" at bounding box center [218, 519] width 47 height 25
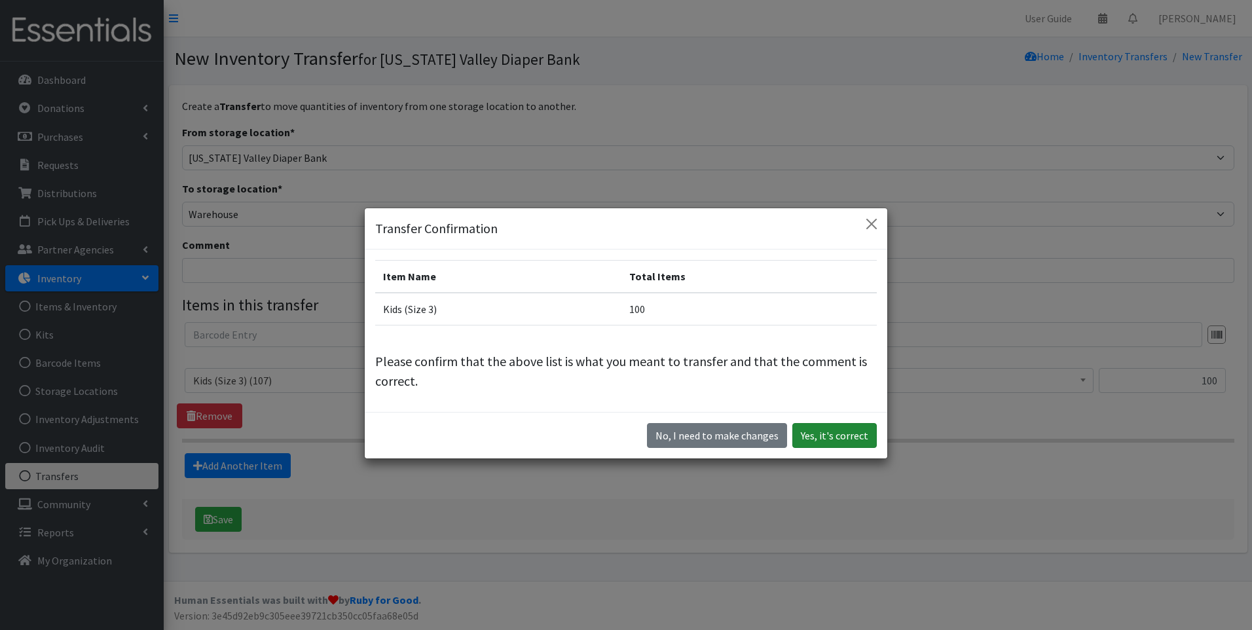
click at [843, 441] on button "Yes, it's correct" at bounding box center [834, 435] width 84 height 25
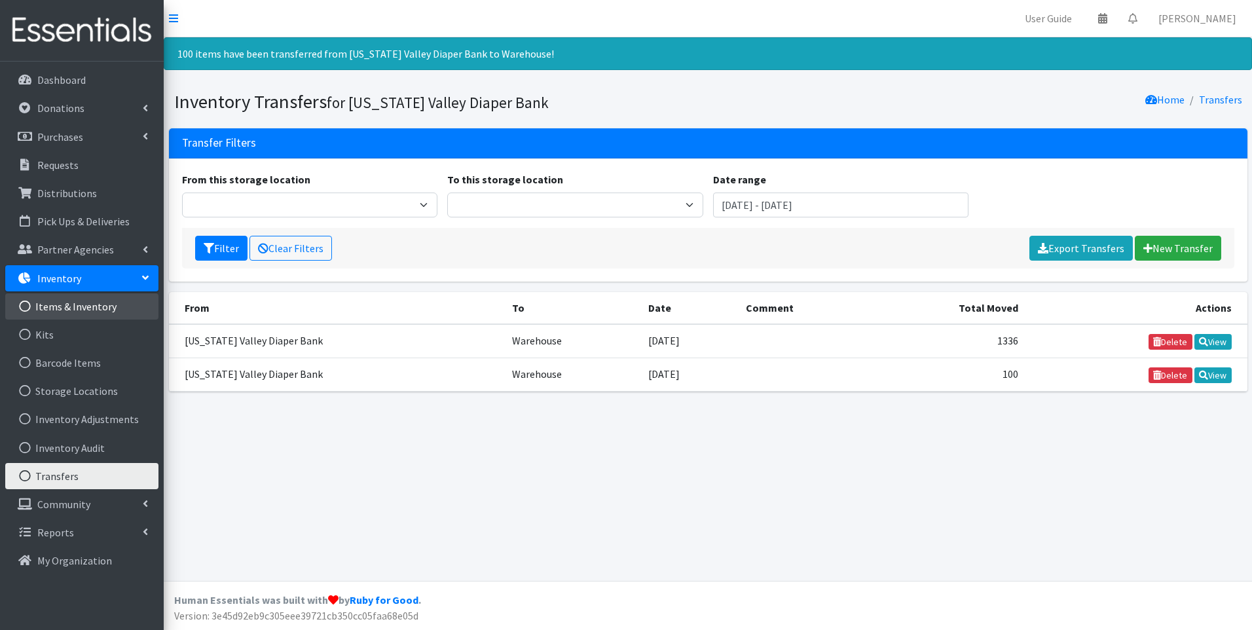
click at [94, 307] on link "Items & Inventory" at bounding box center [81, 306] width 153 height 26
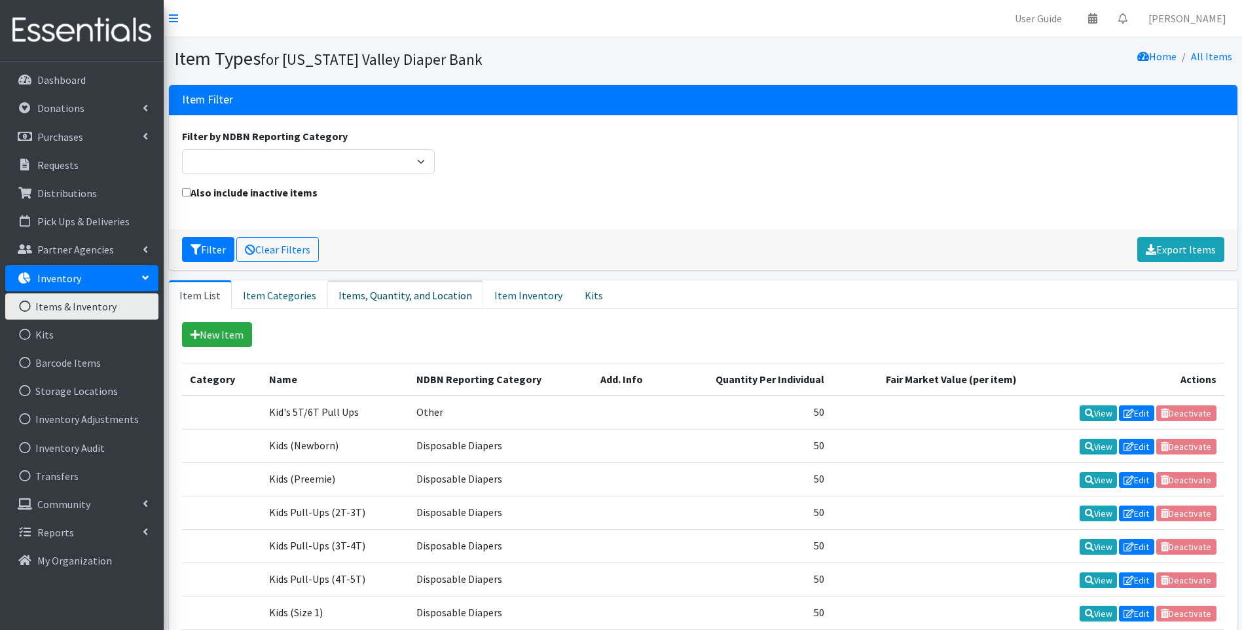
click at [434, 292] on link "Items, Quantity, and Location" at bounding box center [405, 294] width 156 height 29
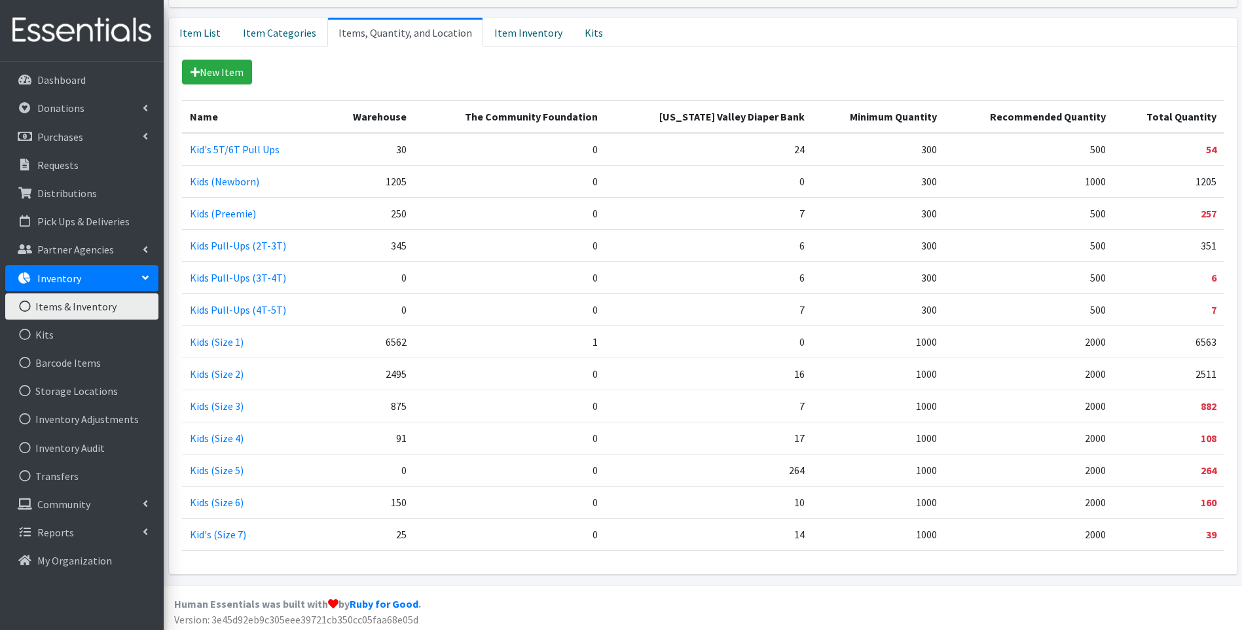
scroll to position [267, 0]
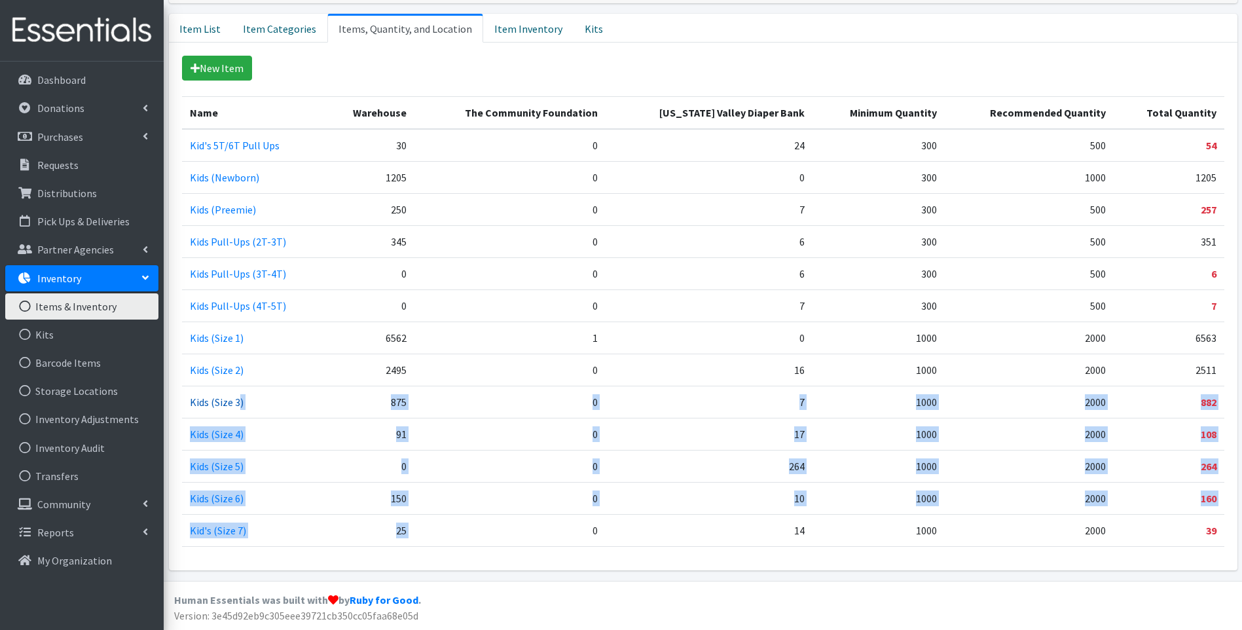
drag, startPoint x: 429, startPoint y: 532, endPoint x: 236, endPoint y: 408, distance: 228.9
click at [236, 408] on tbody "Kid's 5T/6T Pull Ups 30 0 24 300 500 54 Kids (Newborn) 1205 0 0 300 1000 1205 K…" at bounding box center [703, 338] width 1043 height 418
click at [477, 525] on td "0" at bounding box center [510, 530] width 191 height 32
